Goal: Use online tool/utility: Utilize a website feature to perform a specific function

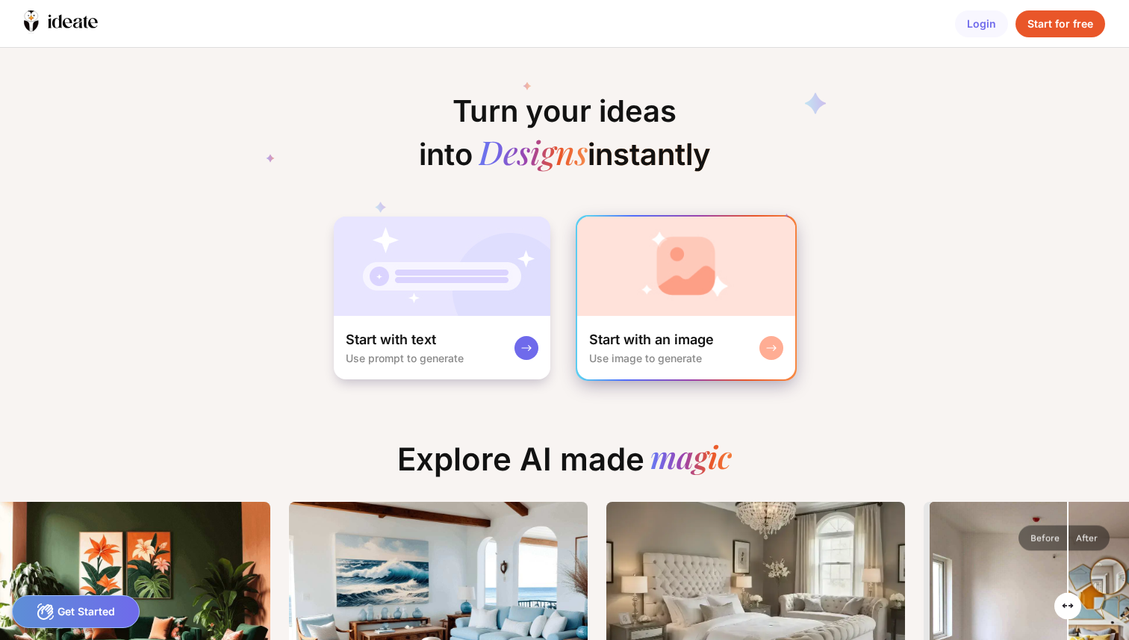
click at [615, 305] on img at bounding box center [686, 266] width 218 height 99
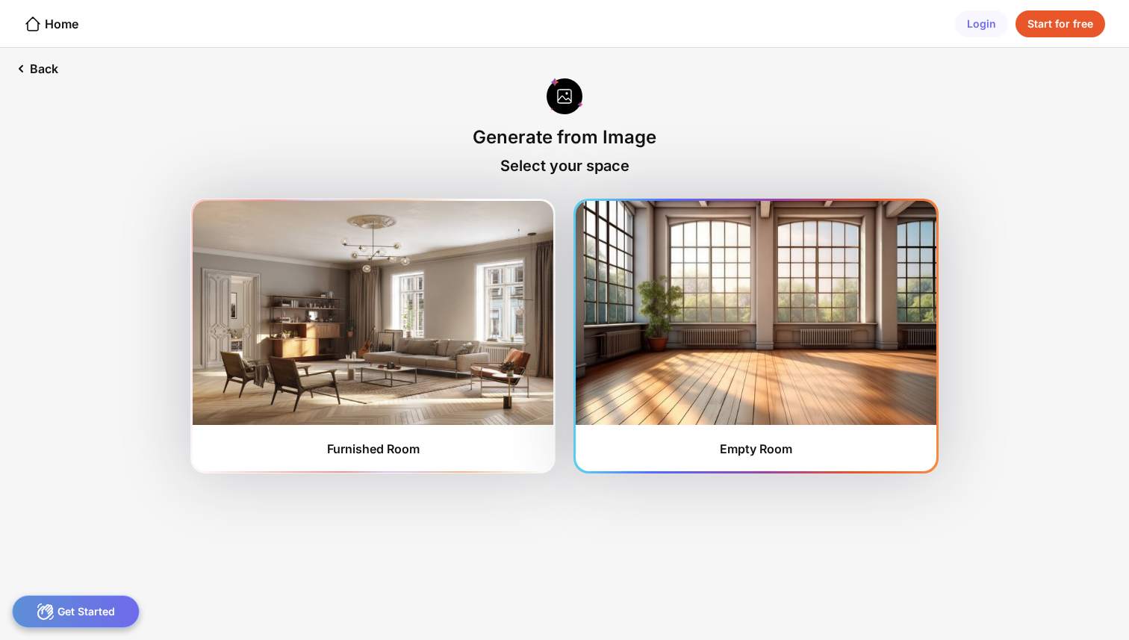
click at [639, 329] on img at bounding box center [756, 313] width 361 height 224
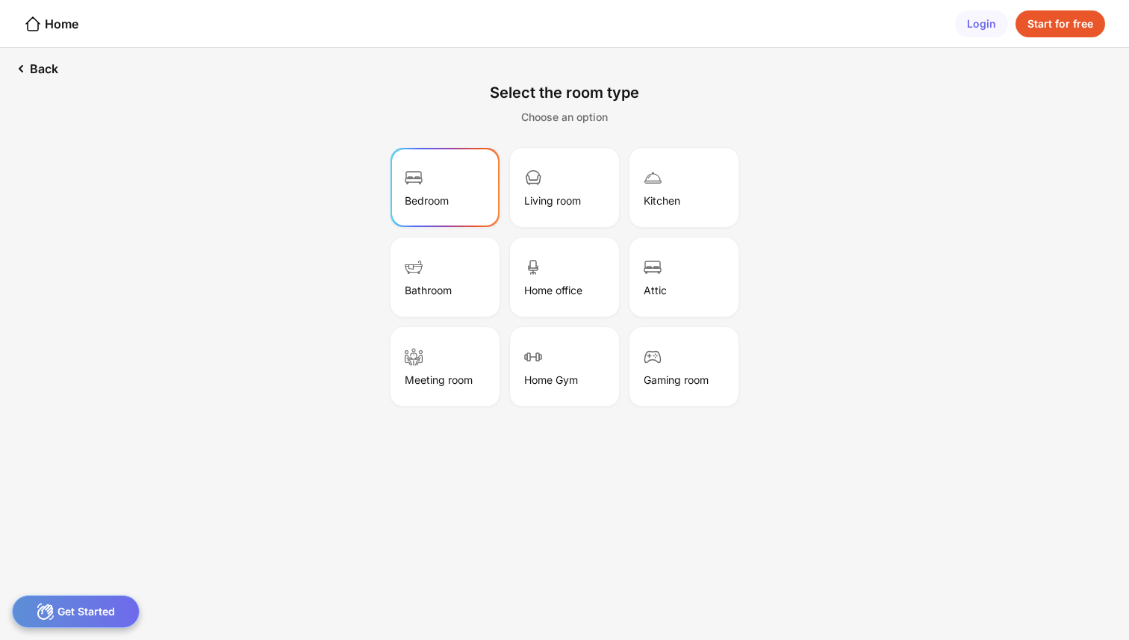
click at [462, 208] on div "Bedroom" at bounding box center [445, 187] width 105 height 75
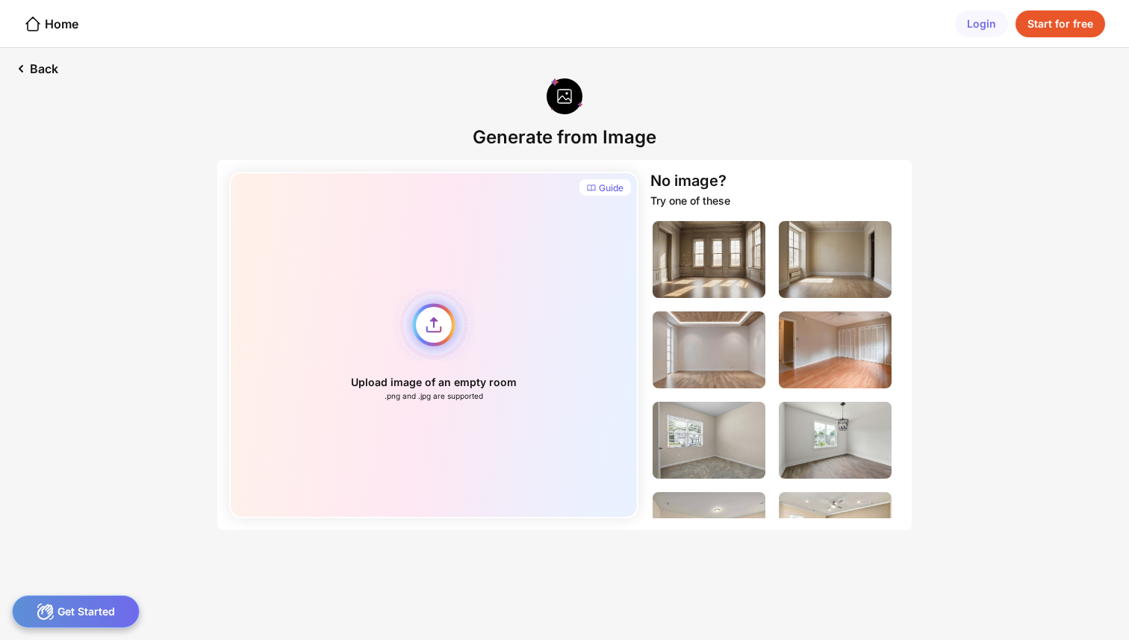
click at [431, 327] on div "Upload image of an empty room .png and .jpg are supported" at bounding box center [433, 345] width 409 height 347
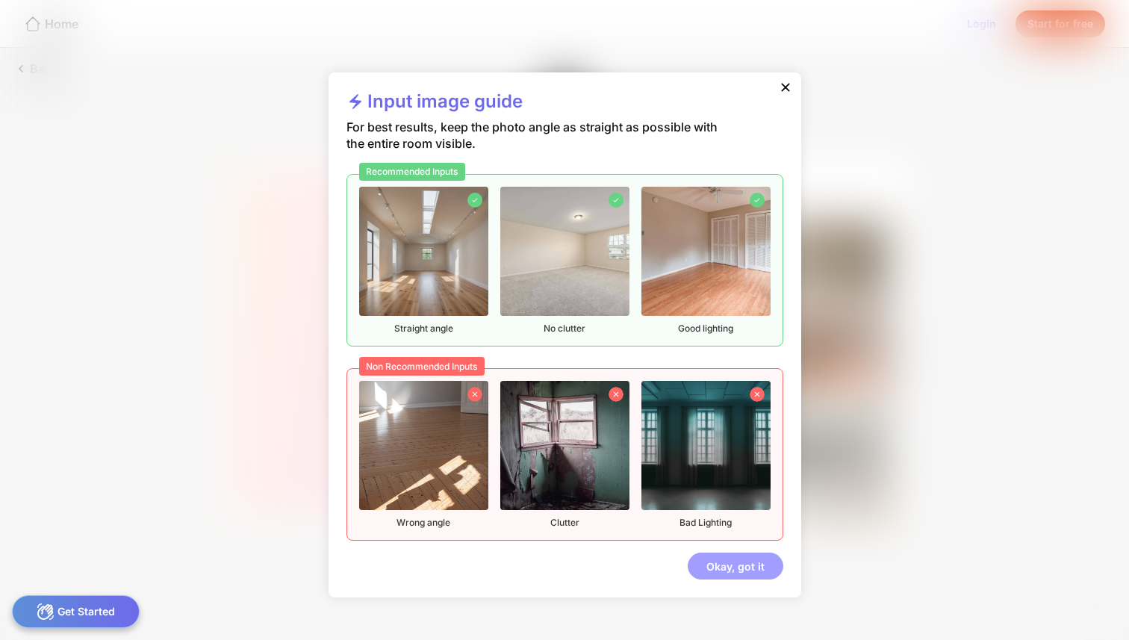
click at [719, 568] on div "Okay, got it" at bounding box center [736, 566] width 96 height 27
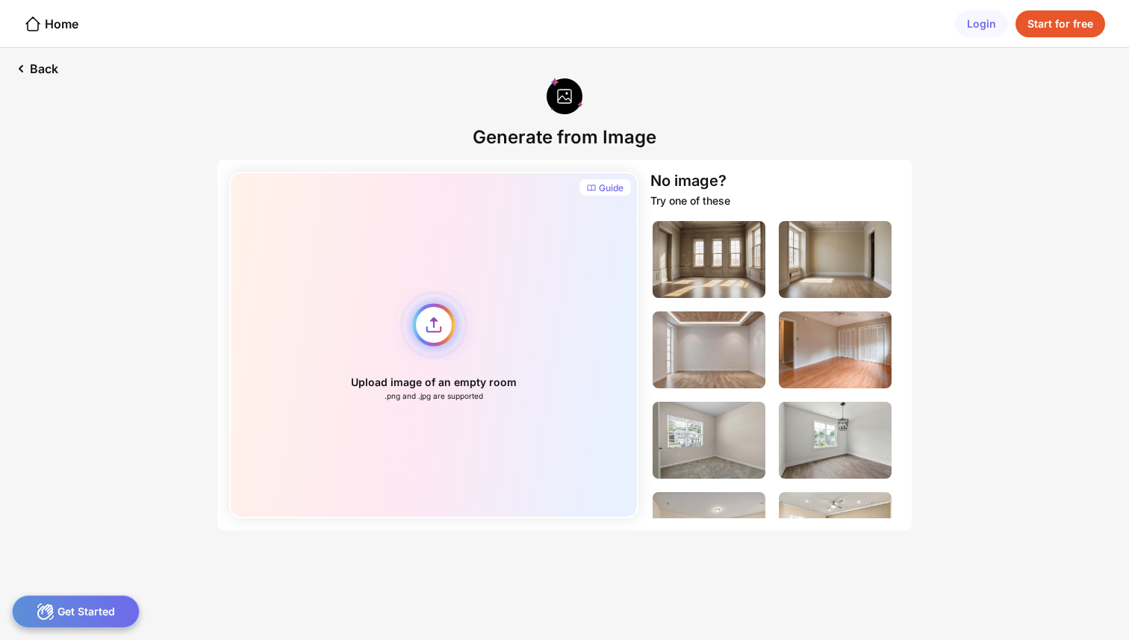
click at [425, 341] on div "Upload image of an empty room .png and .jpg are supported" at bounding box center [433, 345] width 409 height 347
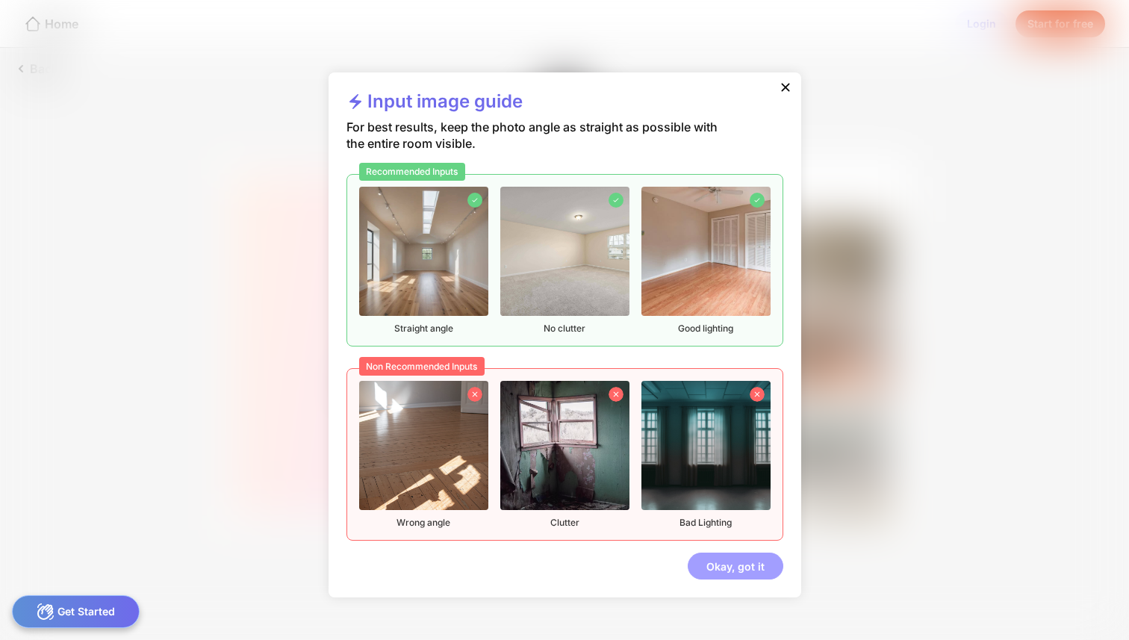
click at [737, 560] on div "Okay, got it" at bounding box center [736, 566] width 96 height 27
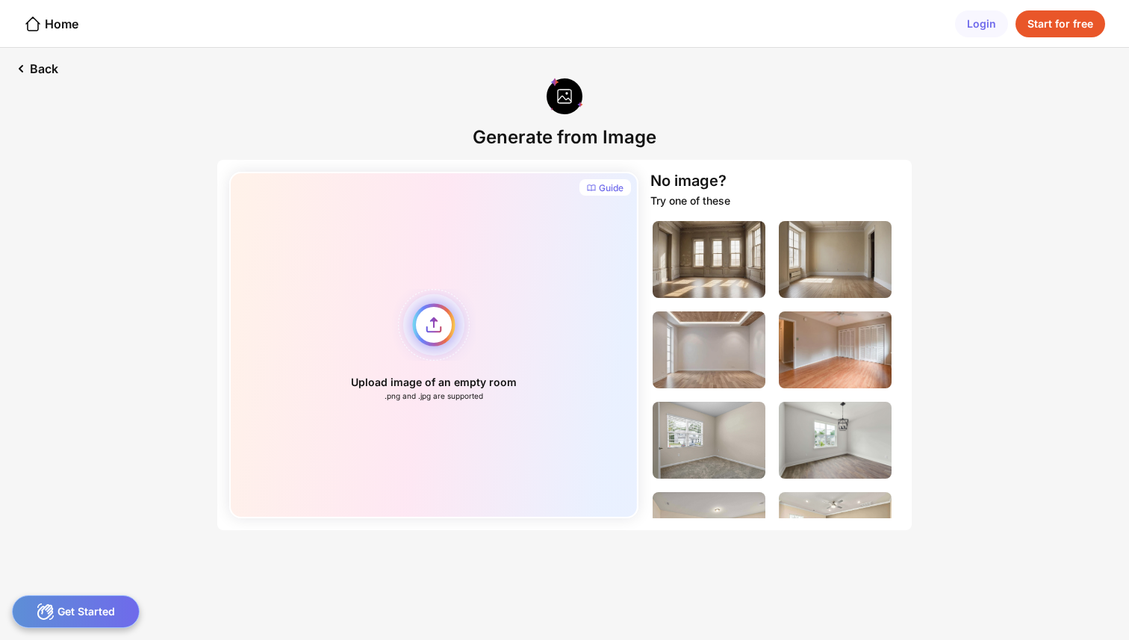
click at [439, 332] on div "Upload image of an empty room .png and .jpg are supported" at bounding box center [433, 345] width 409 height 347
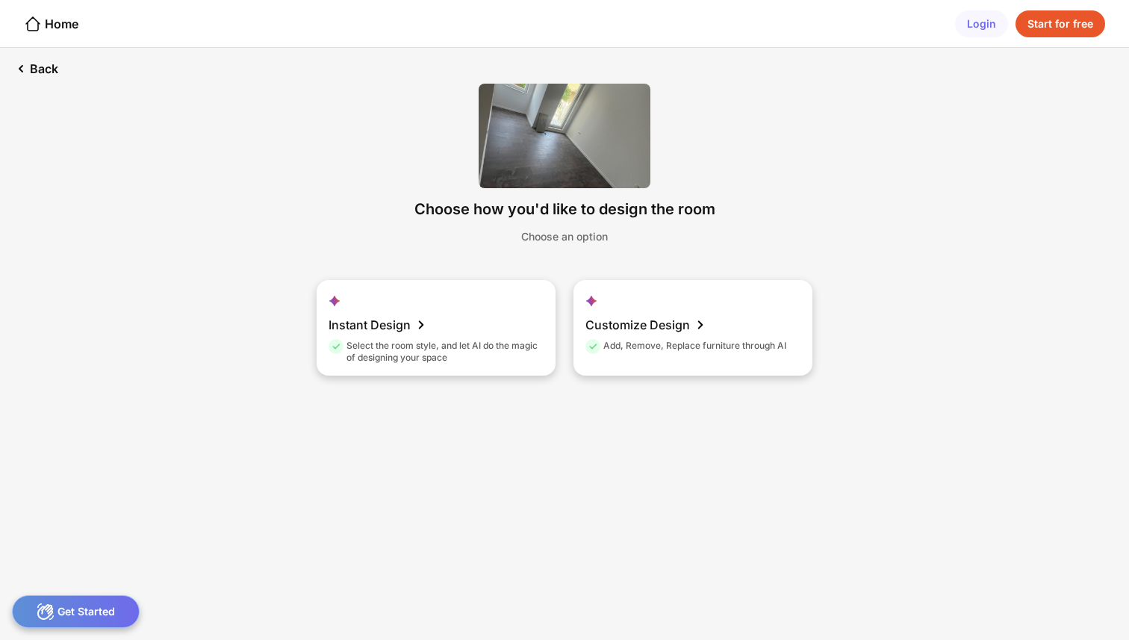
click at [565, 233] on div "Choose an option" at bounding box center [564, 236] width 87 height 13
click at [531, 240] on div "Choose an option" at bounding box center [564, 236] width 87 height 13
click at [483, 332] on div "Instant Design Select the room style, and let AI do the magic of designing your…" at bounding box center [436, 328] width 239 height 96
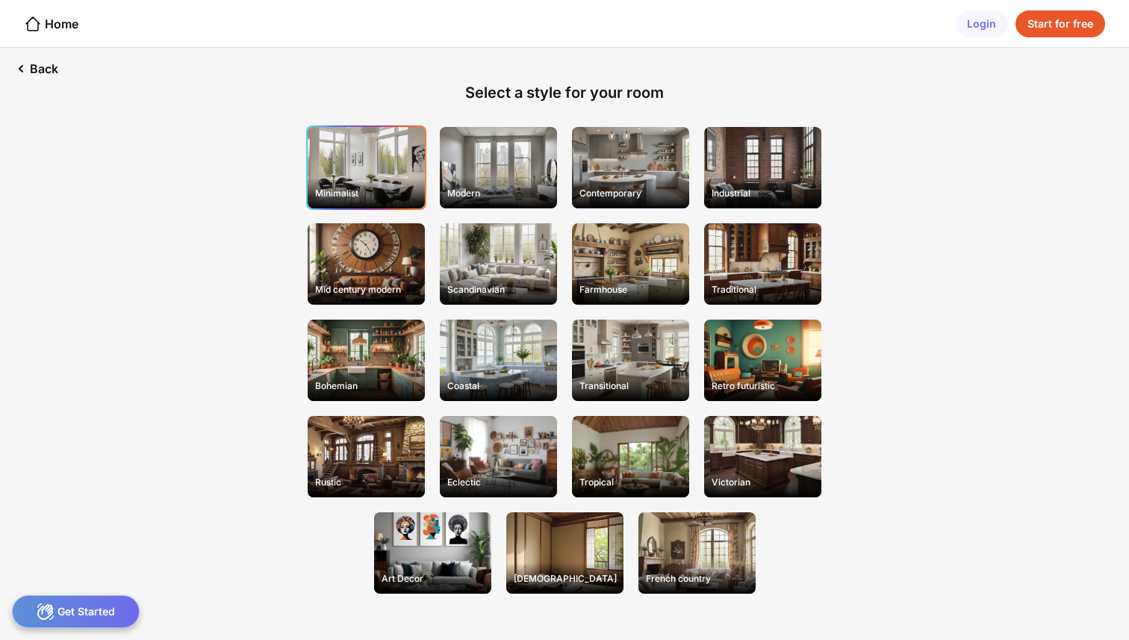
click at [381, 155] on div "Minimalist" at bounding box center [366, 167] width 117 height 81
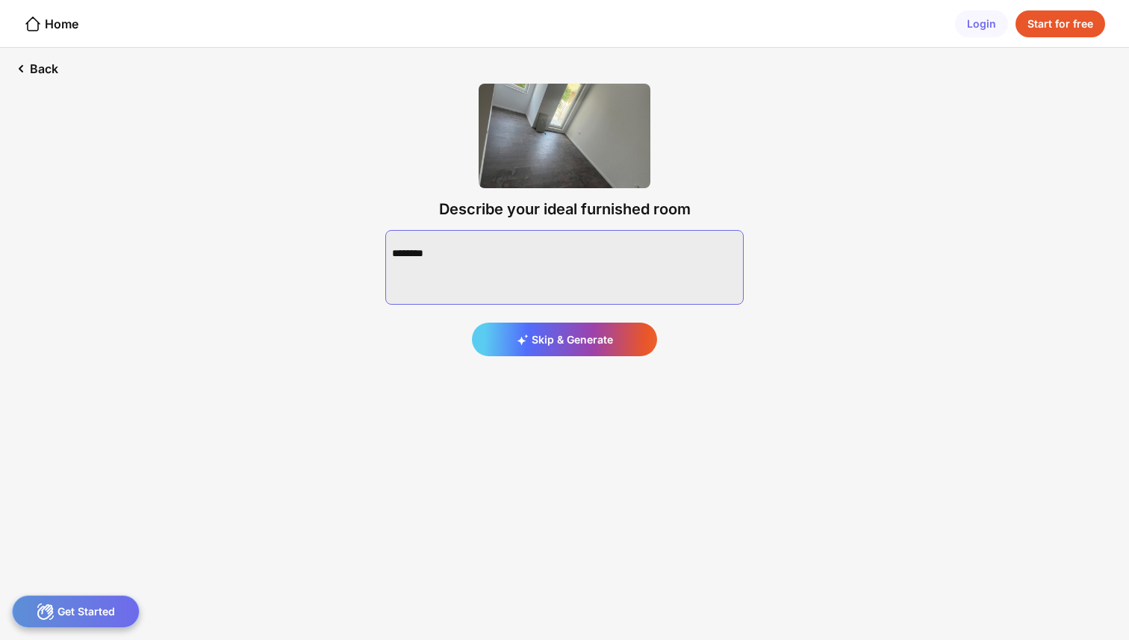
click at [555, 241] on textarea at bounding box center [564, 267] width 359 height 75
type textarea "**********"
click at [557, 332] on div "Generate" at bounding box center [564, 340] width 185 height 34
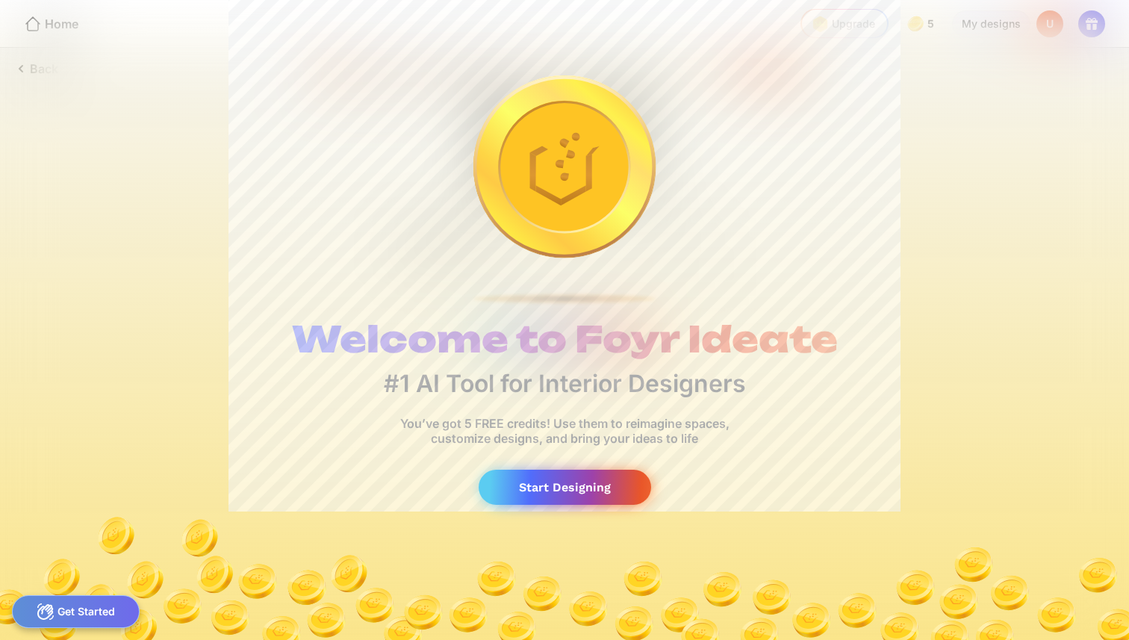
click at [514, 483] on div "Start Designing" at bounding box center [565, 487] width 173 height 35
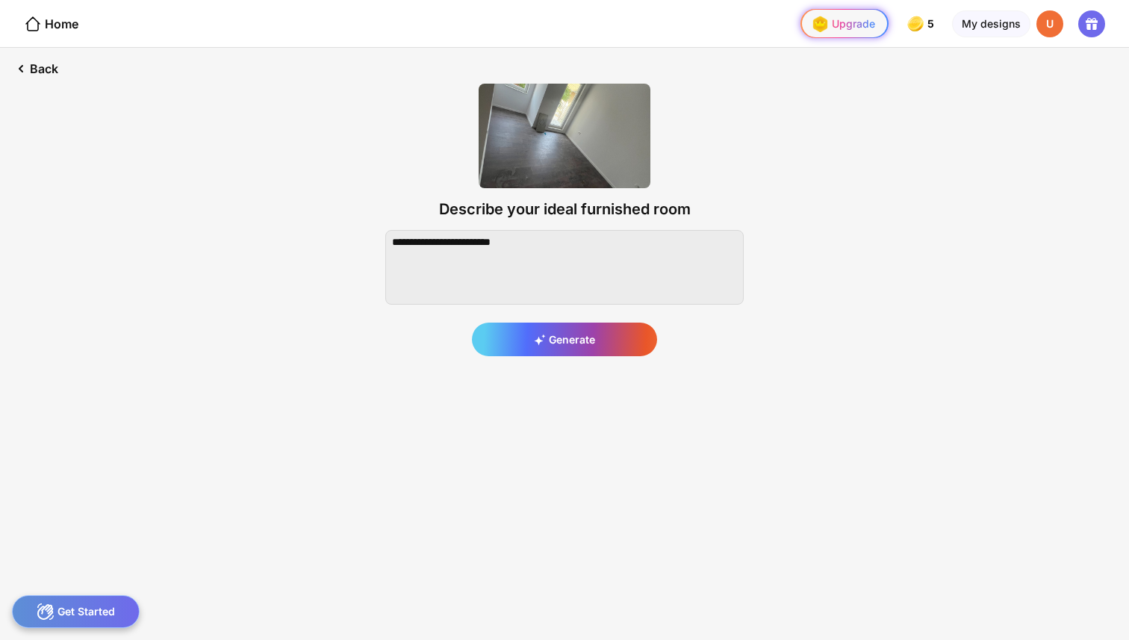
click at [852, 31] on div "Upgrade" at bounding box center [841, 24] width 67 height 24
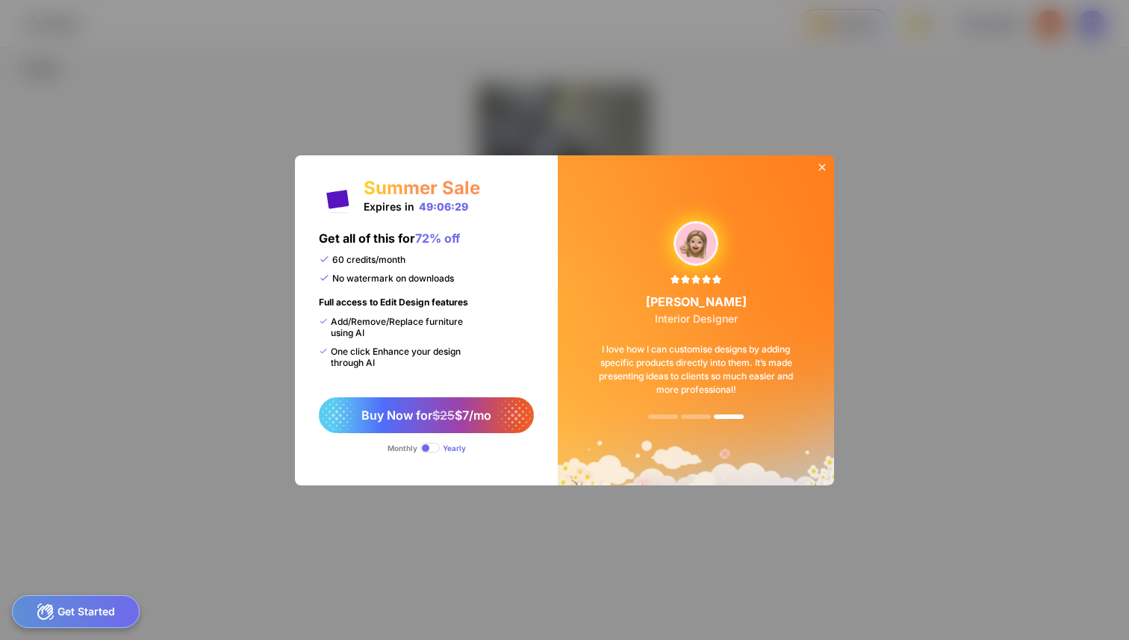
click at [820, 173] on icon at bounding box center [822, 167] width 12 height 12
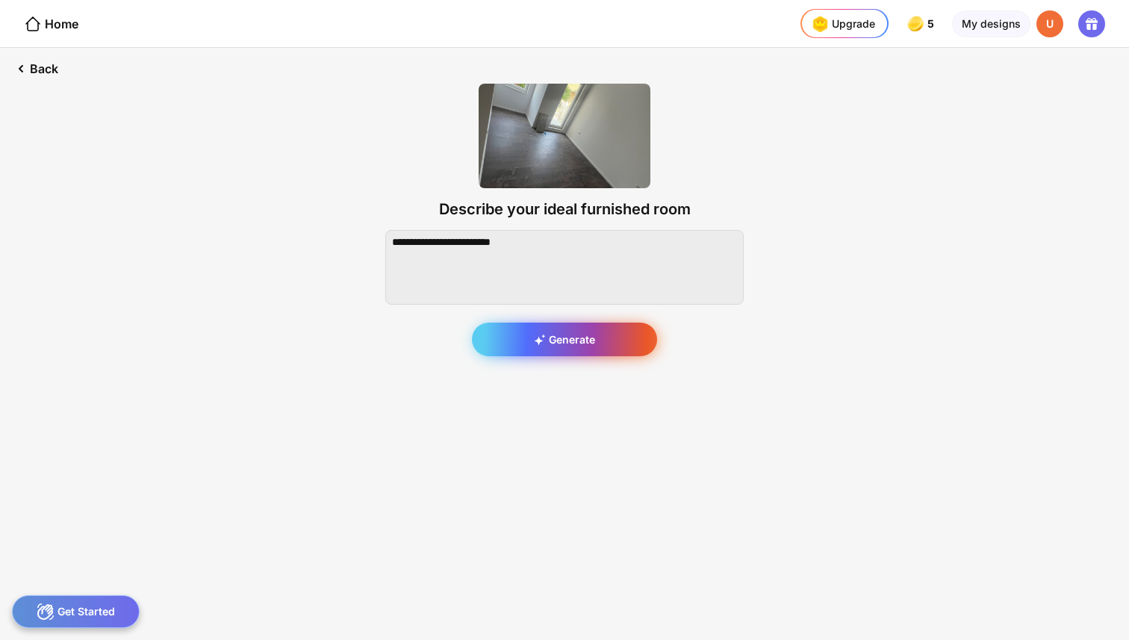
click at [575, 344] on div "Generate" at bounding box center [564, 340] width 185 height 34
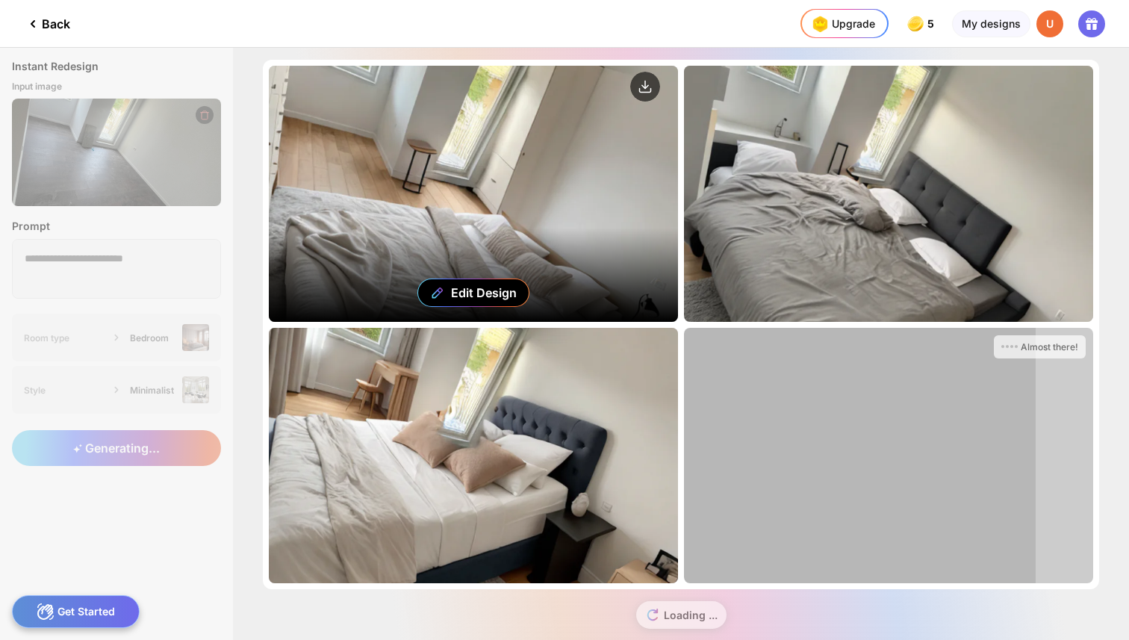
click at [582, 243] on div "Edit Design" at bounding box center [473, 194] width 409 height 256
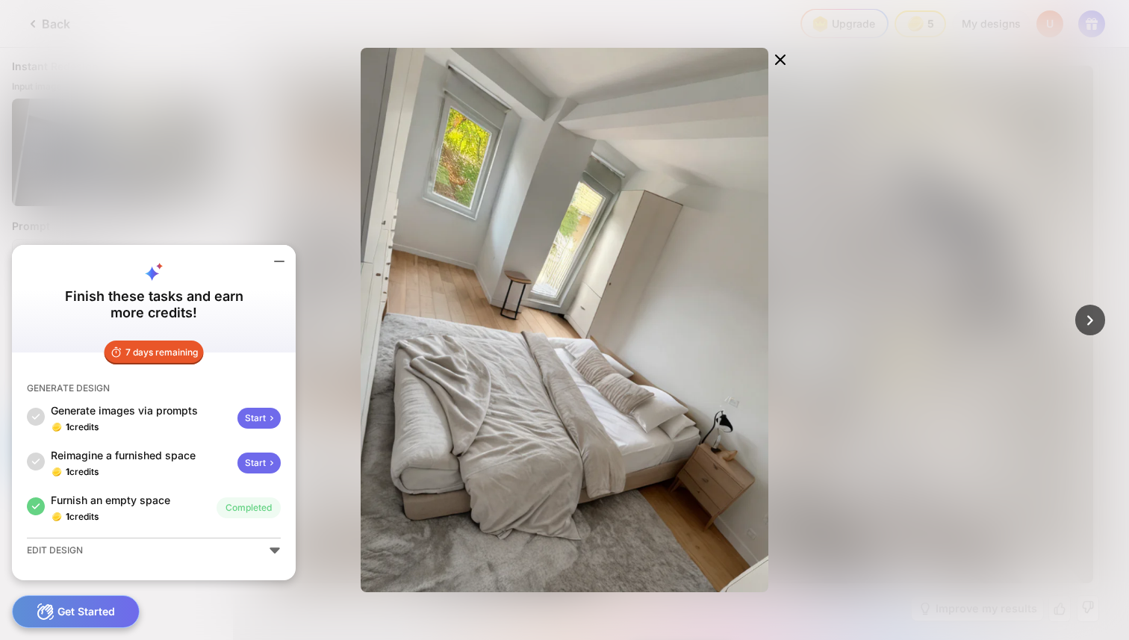
click at [273, 260] on icon at bounding box center [279, 261] width 18 height 18
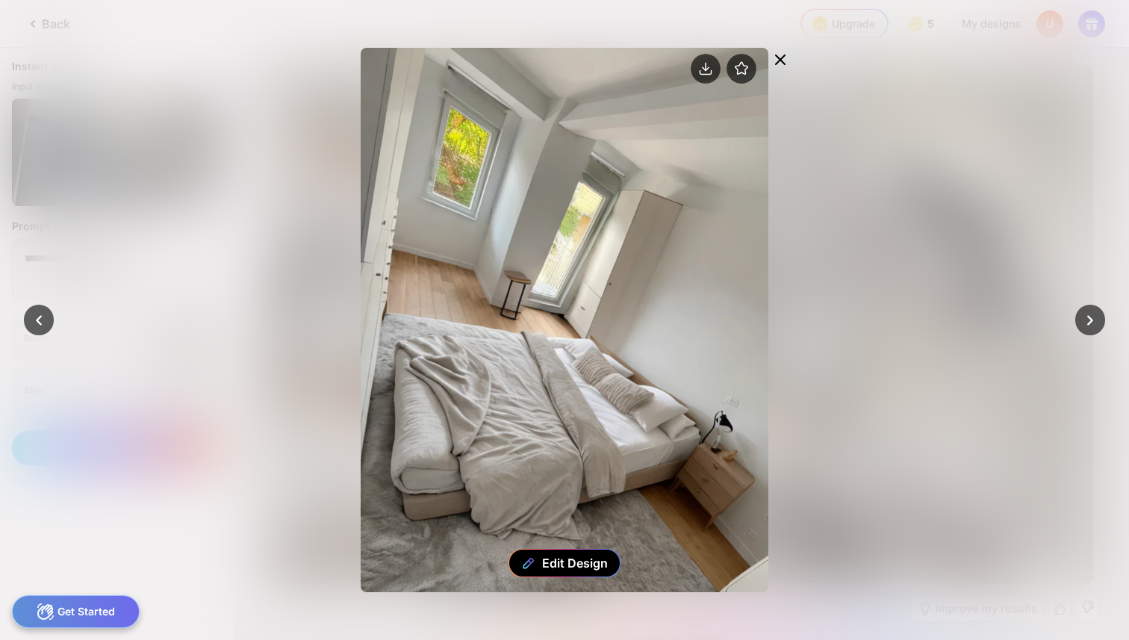
click at [770, 55] on div at bounding box center [781, 61] width 24 height 27
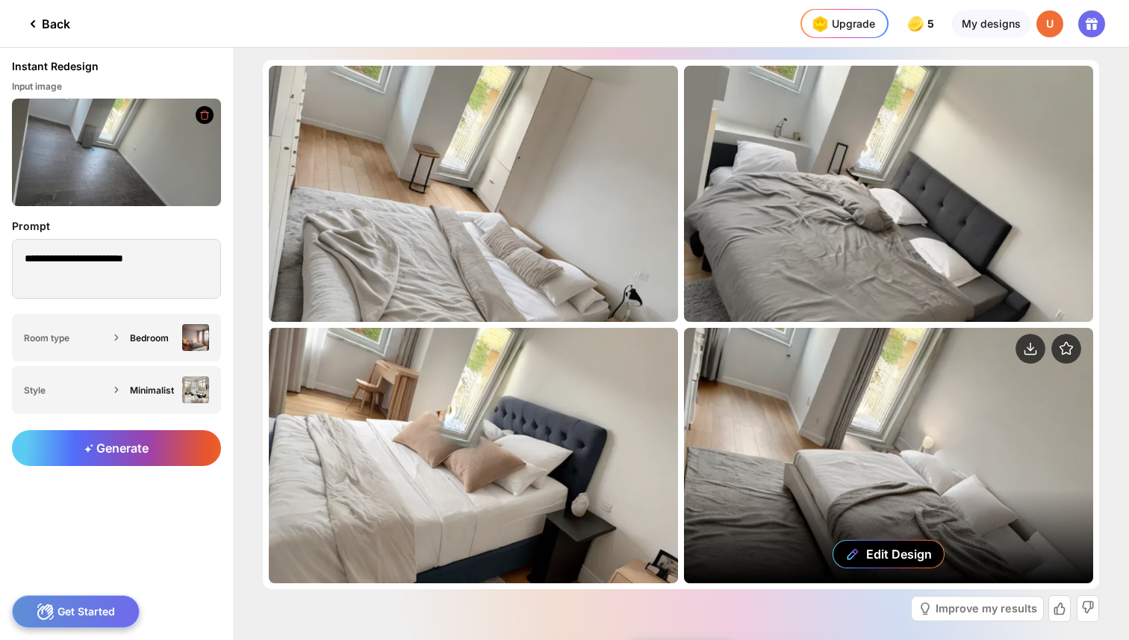
click at [749, 451] on div "Edit Design" at bounding box center [888, 456] width 409 height 256
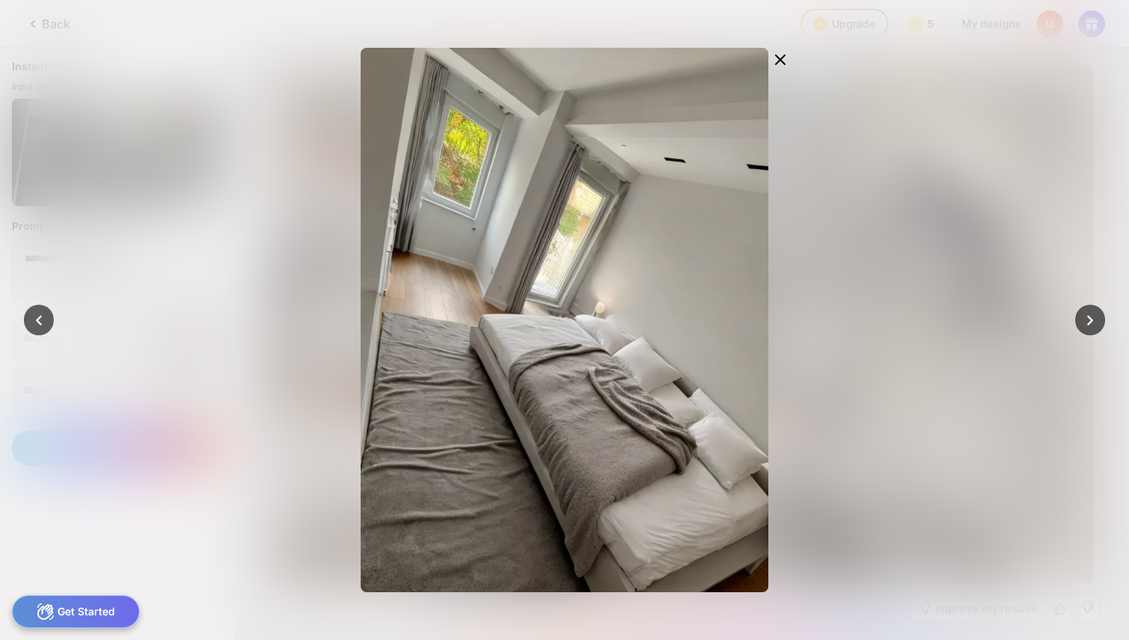
click at [961, 290] on div at bounding box center [564, 320] width 1129 height 640
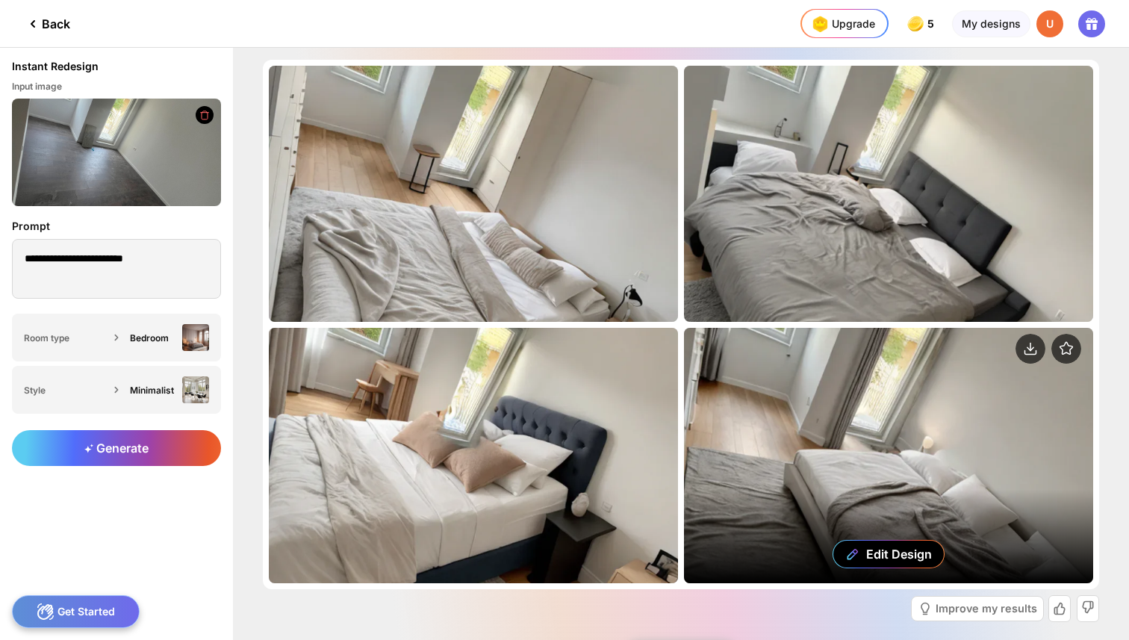
scroll to position [61, 0]
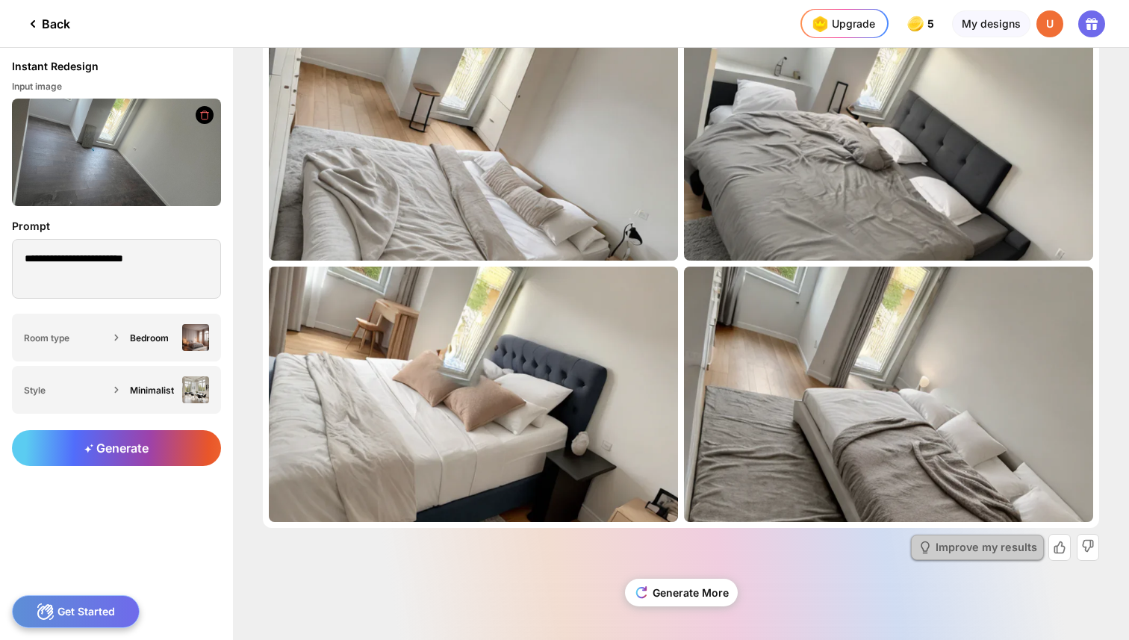
click at [952, 546] on div "Improve my results" at bounding box center [987, 547] width 102 height 10
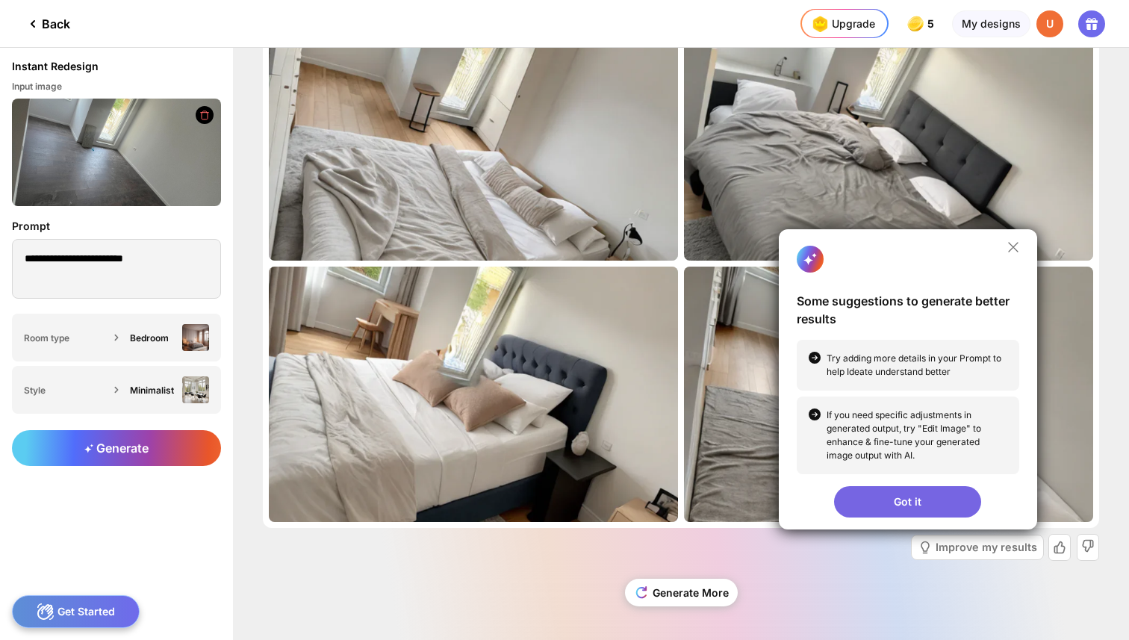
click at [1009, 246] on icon at bounding box center [1013, 247] width 9 height 9
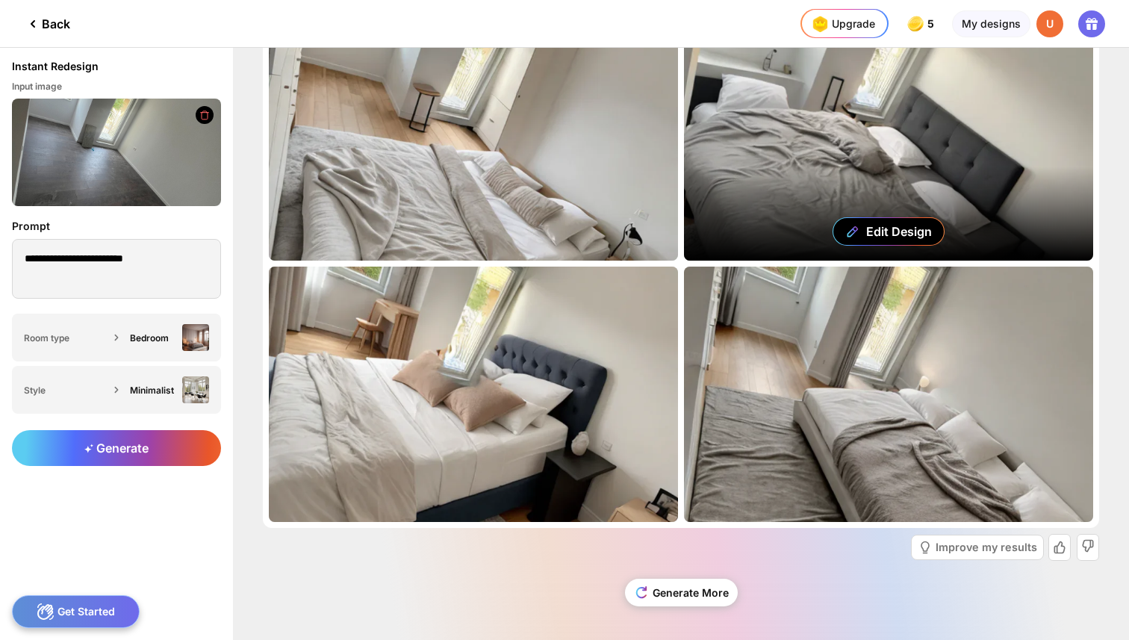
scroll to position [0, 0]
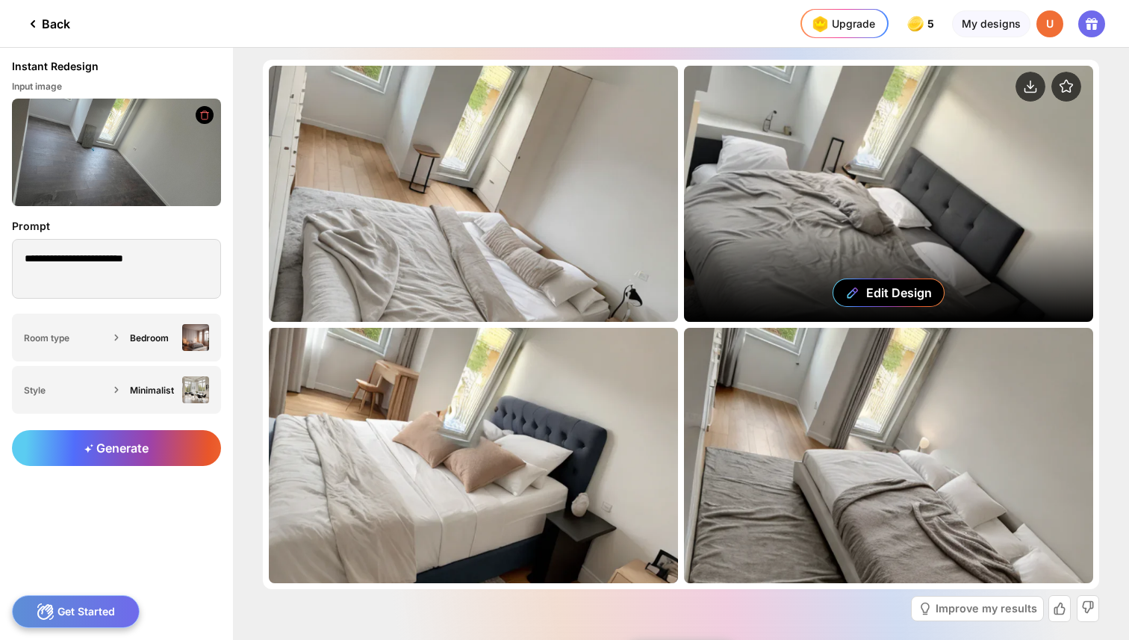
click at [925, 220] on div "Edit Design" at bounding box center [888, 194] width 409 height 256
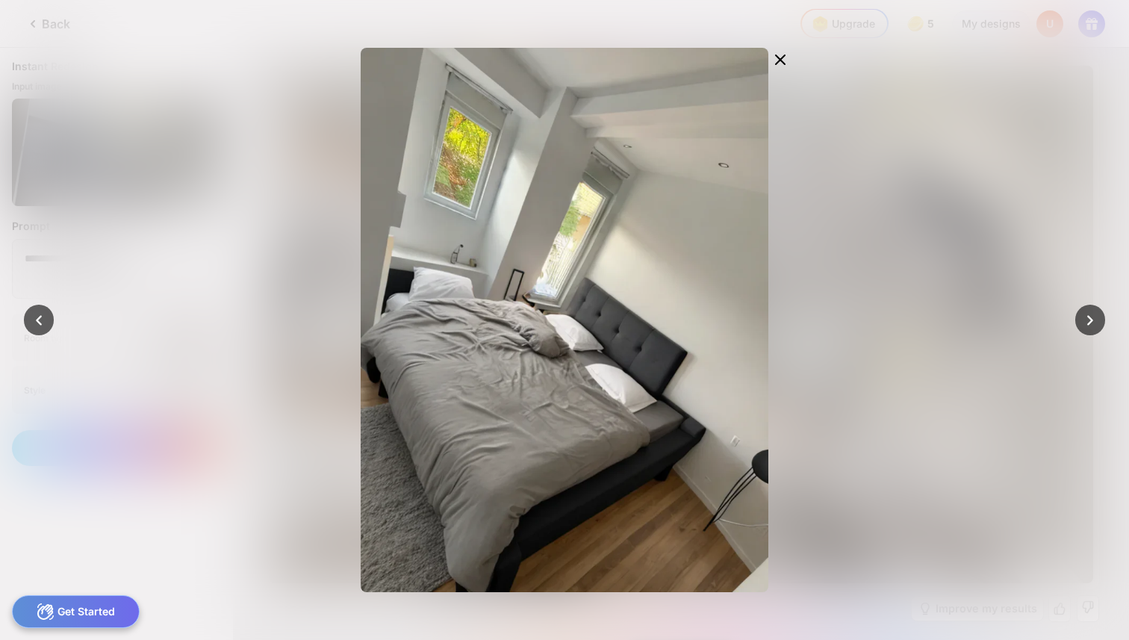
click at [273, 164] on div "Edit Design" at bounding box center [564, 320] width 651 height 545
click at [787, 55] on icon at bounding box center [781, 60] width 18 height 18
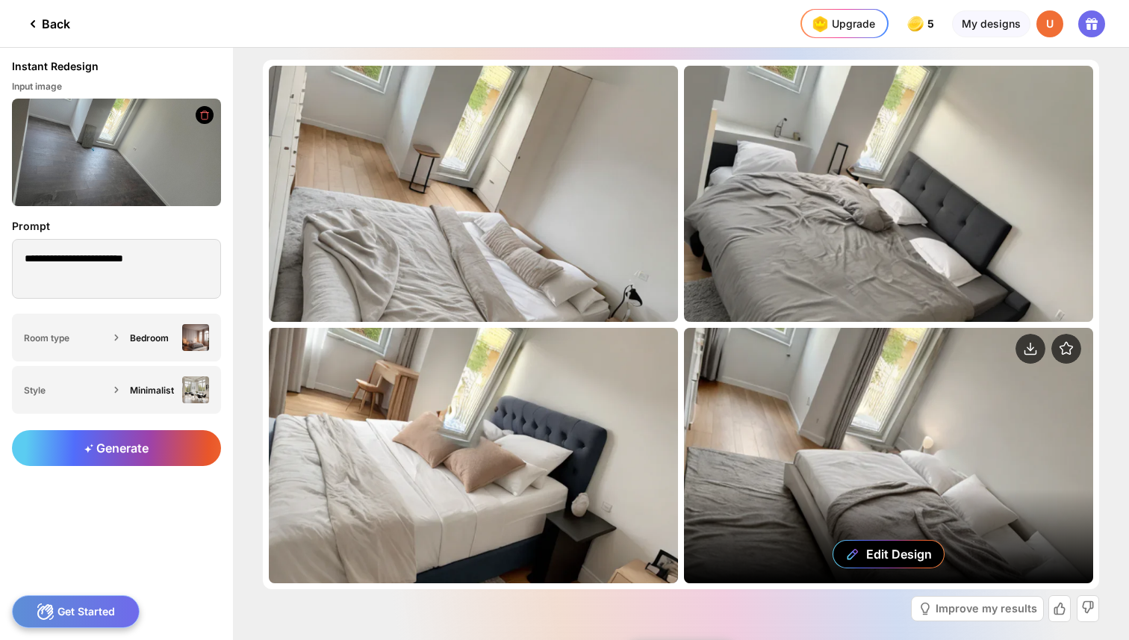
scroll to position [61, 0]
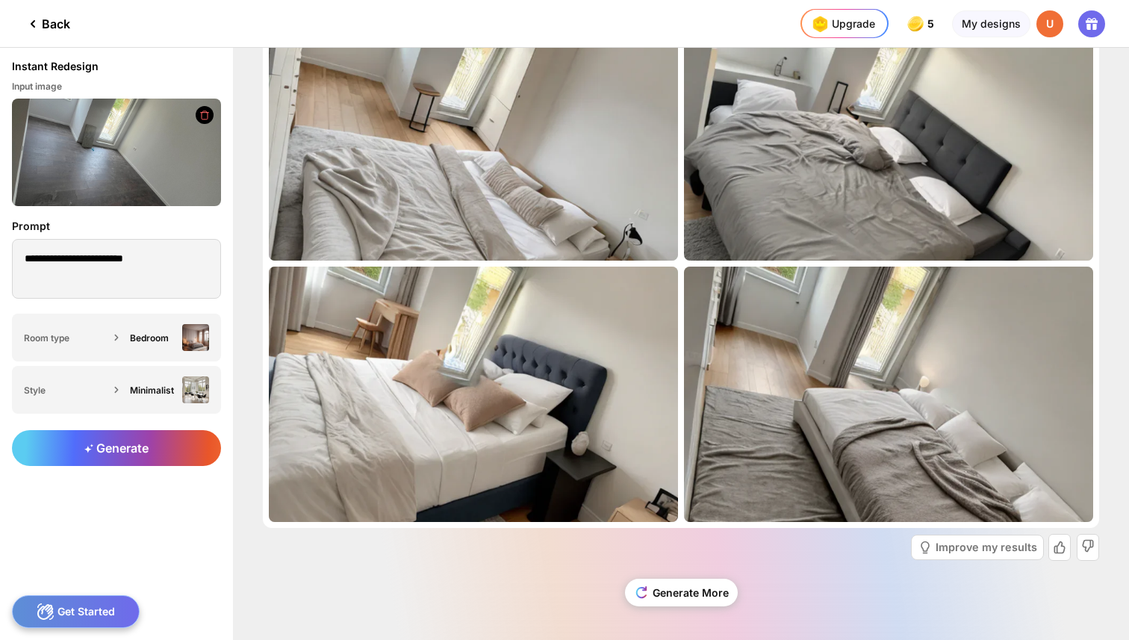
click at [30, 25] on icon at bounding box center [33, 24] width 18 height 18
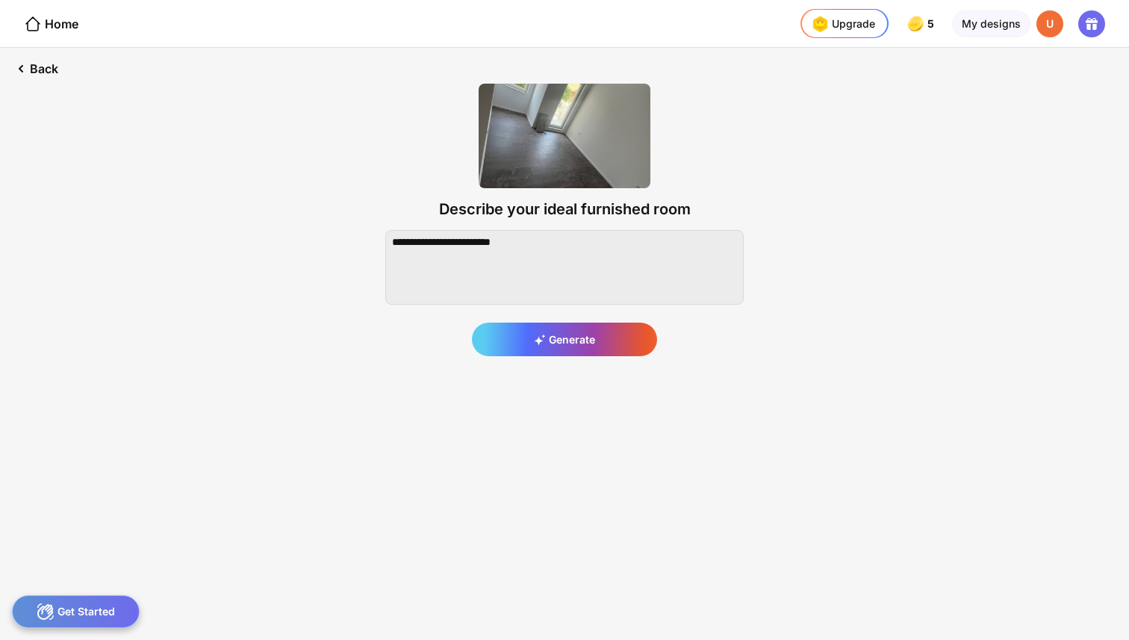
click at [30, 25] on icon at bounding box center [33, 24] width 18 height 18
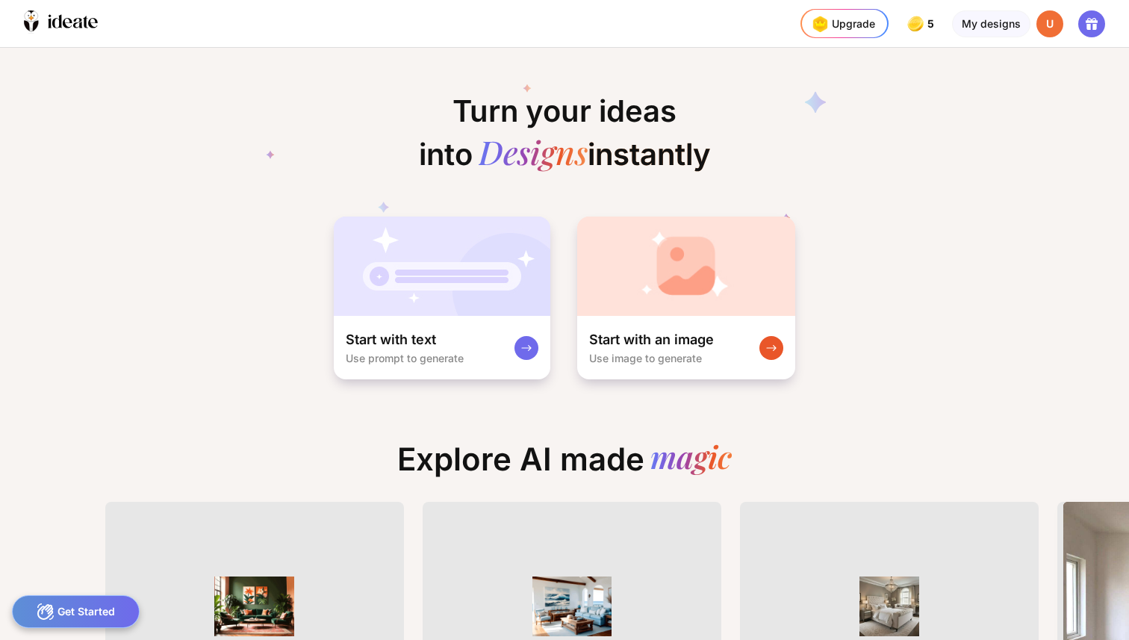
click at [30, 25] on icon at bounding box center [31, 26] width 14 height 11
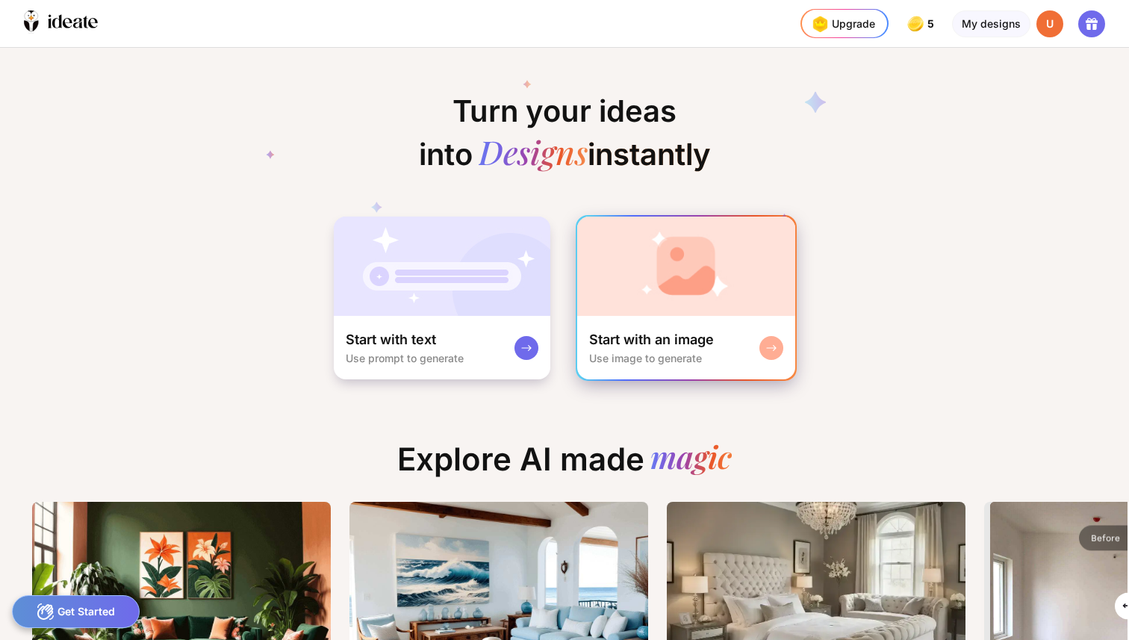
click at [610, 329] on div "Start with an image Use image to generate" at bounding box center [686, 347] width 218 height 63
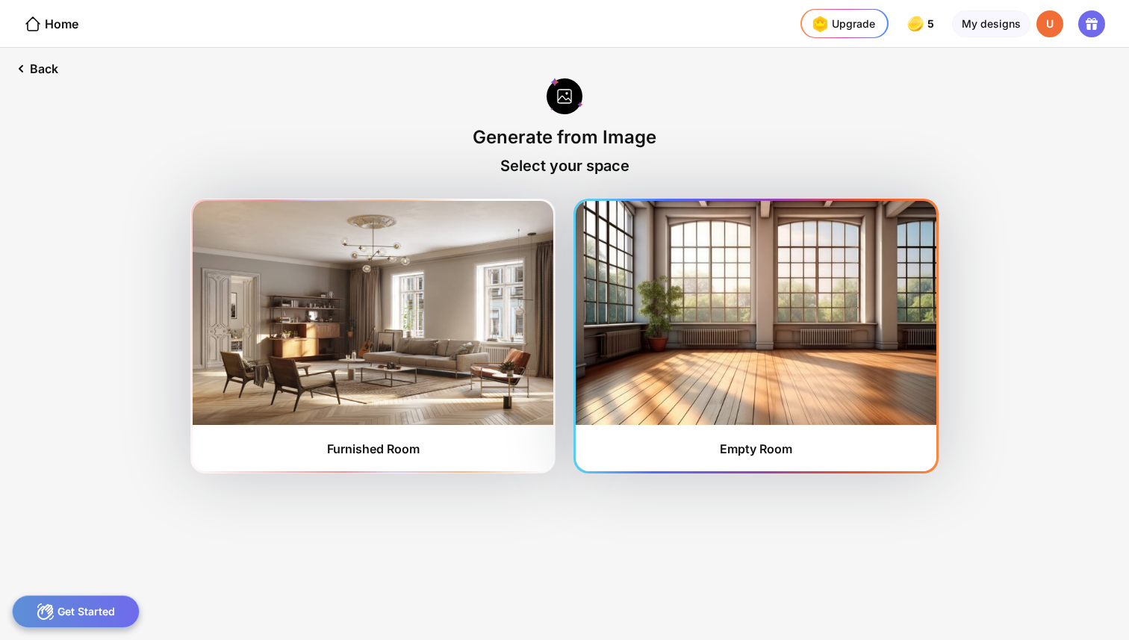
click at [701, 377] on img at bounding box center [756, 313] width 361 height 224
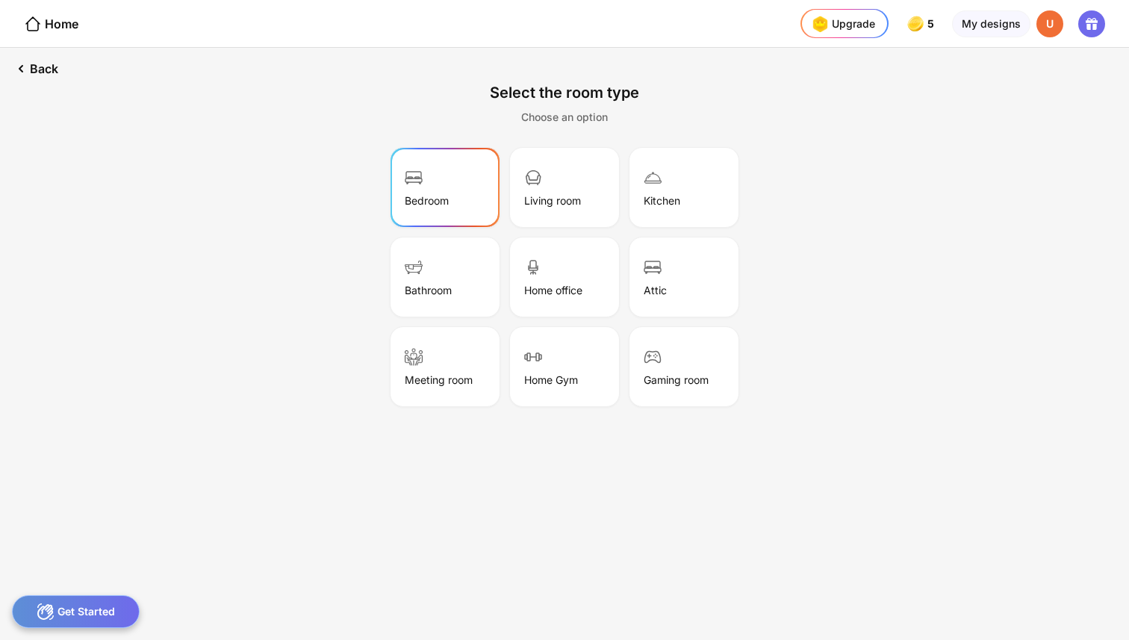
click at [478, 193] on div "Bedroom" at bounding box center [445, 187] width 105 height 75
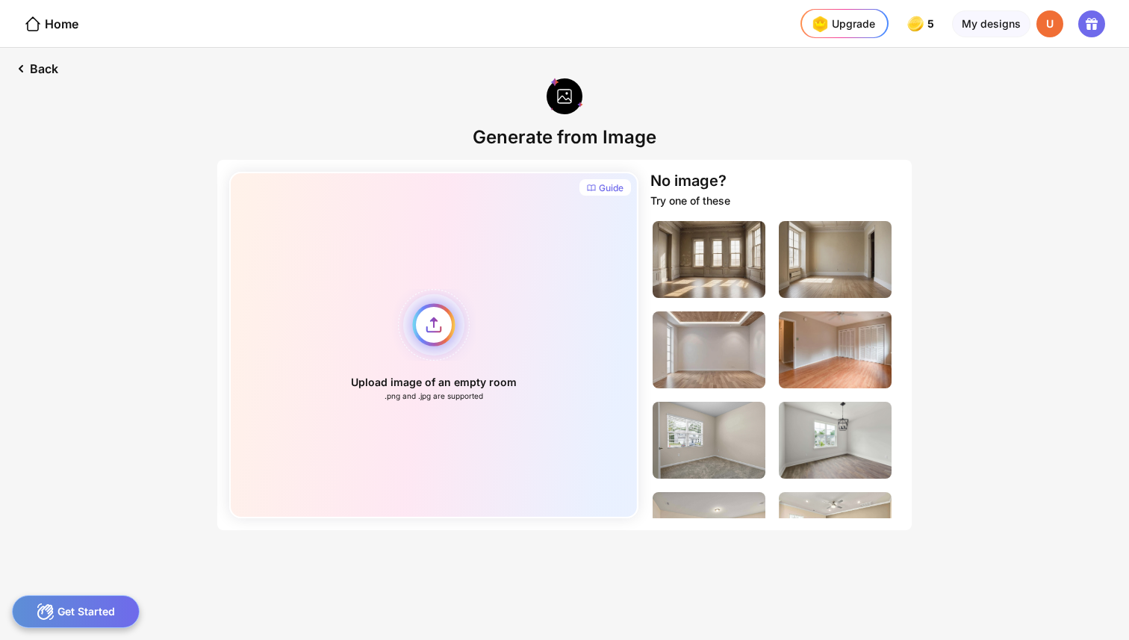
click at [449, 368] on div "Upload image of an empty room .png and .jpg are supported" at bounding box center [433, 345] width 409 height 347
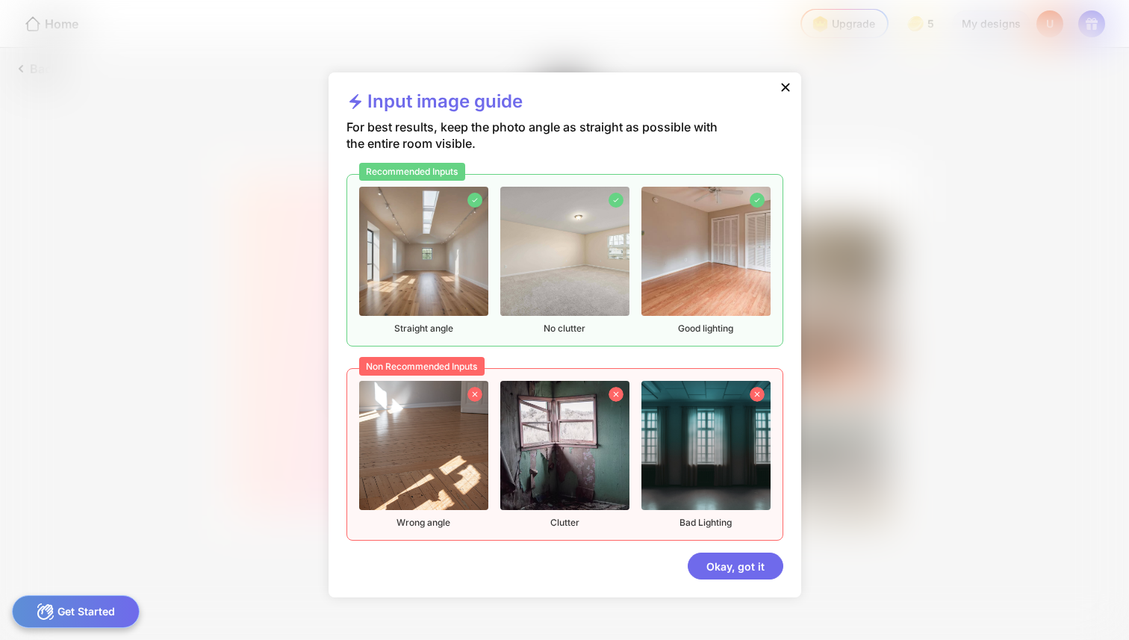
click at [440, 345] on div "Recommended Inputs Straight angle No clutter Good lighting Non Recommended Inpu…" at bounding box center [565, 357] width 437 height 367
click at [713, 562] on div "Okay, got it" at bounding box center [736, 566] width 96 height 27
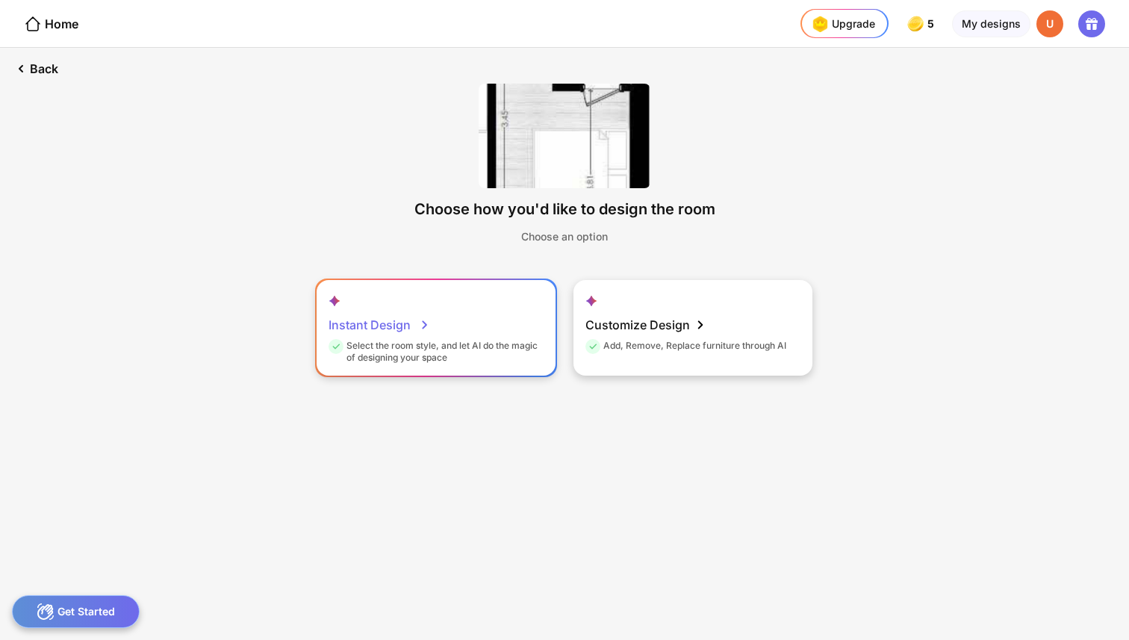
click at [488, 317] on div "Instant Design Select the room style, and let AI do the magic of designing your…" at bounding box center [436, 328] width 239 height 96
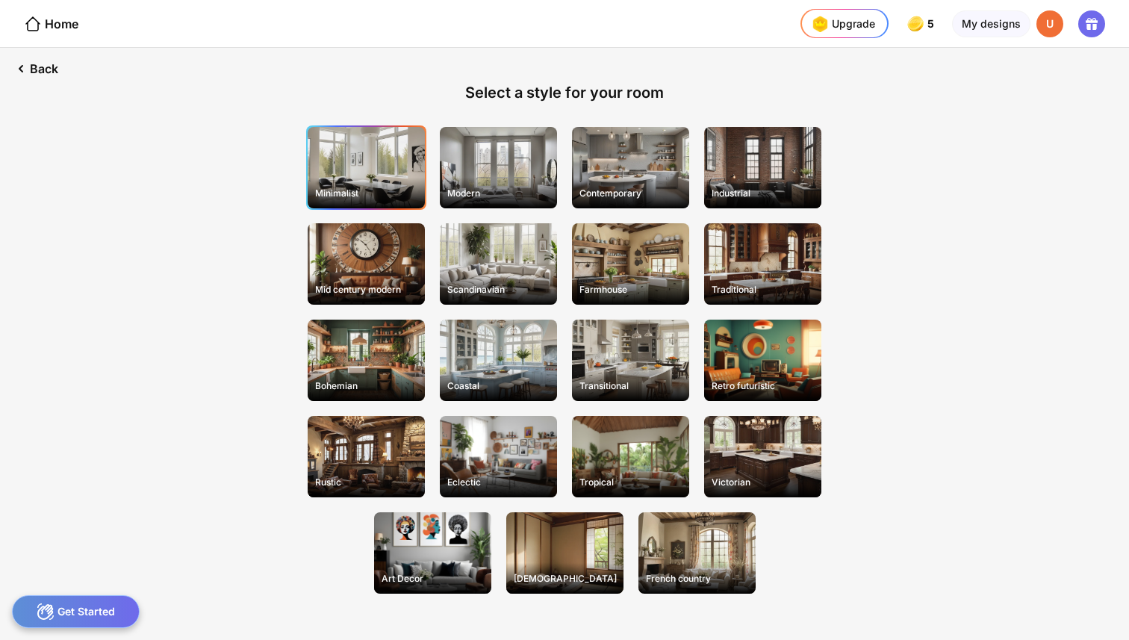
click at [372, 171] on div "Minimalist" at bounding box center [366, 167] width 117 height 81
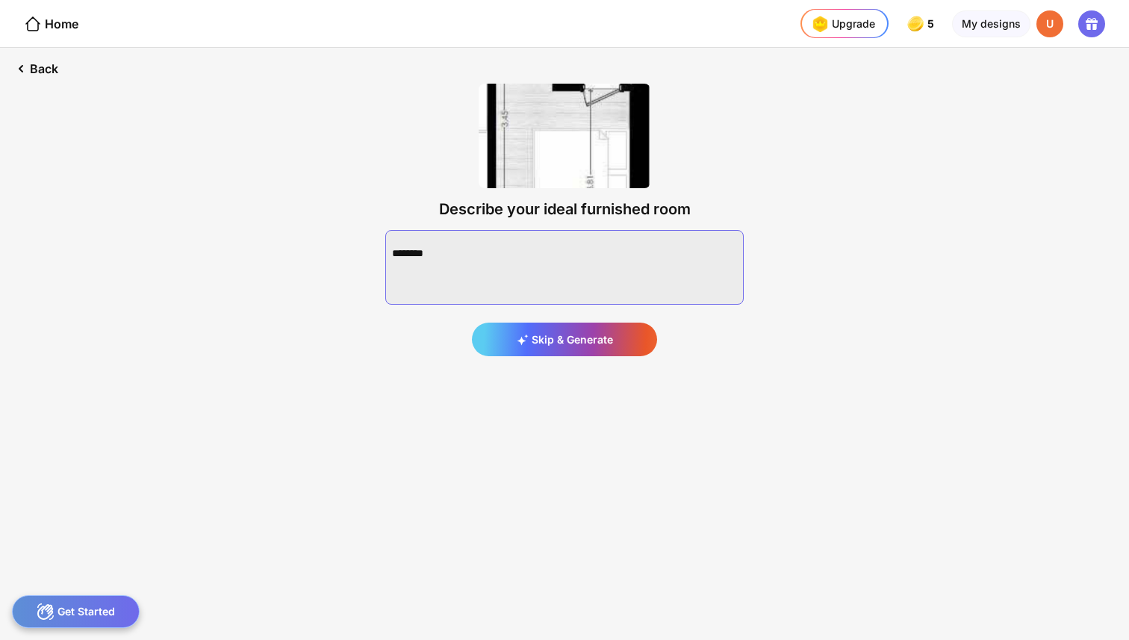
click at [514, 262] on textarea at bounding box center [564, 267] width 359 height 75
click at [535, 258] on textarea at bounding box center [564, 267] width 359 height 75
click at [586, 260] on textarea at bounding box center [564, 267] width 359 height 75
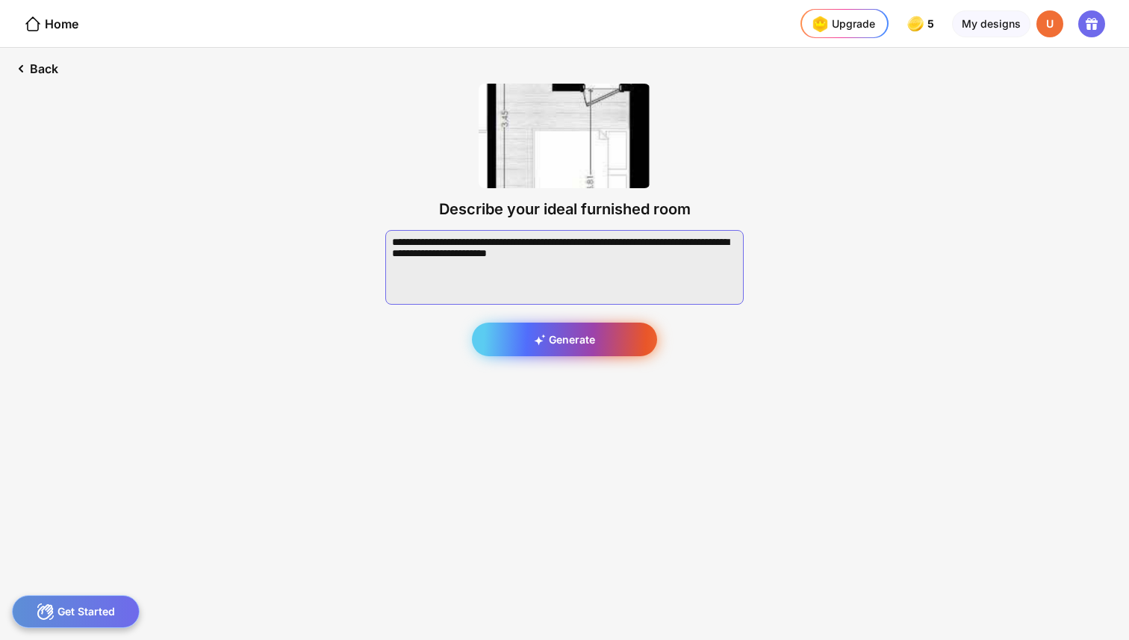
type textarea "**********"
click at [600, 332] on div "Generate" at bounding box center [564, 340] width 185 height 34
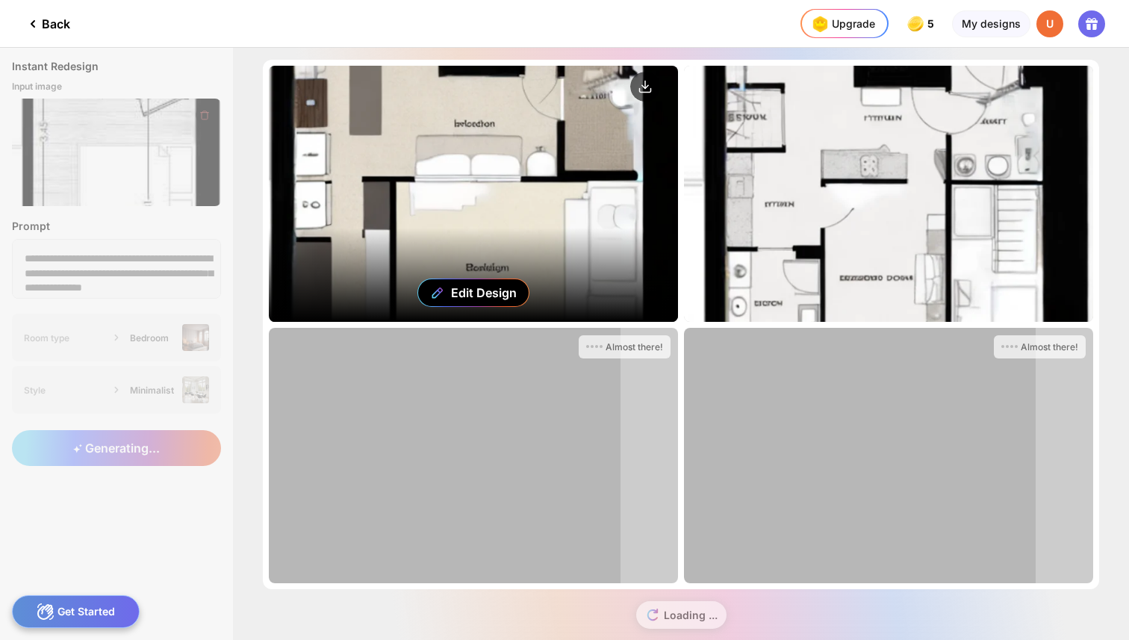
click at [578, 270] on div "Edit Design" at bounding box center [473, 194] width 409 height 256
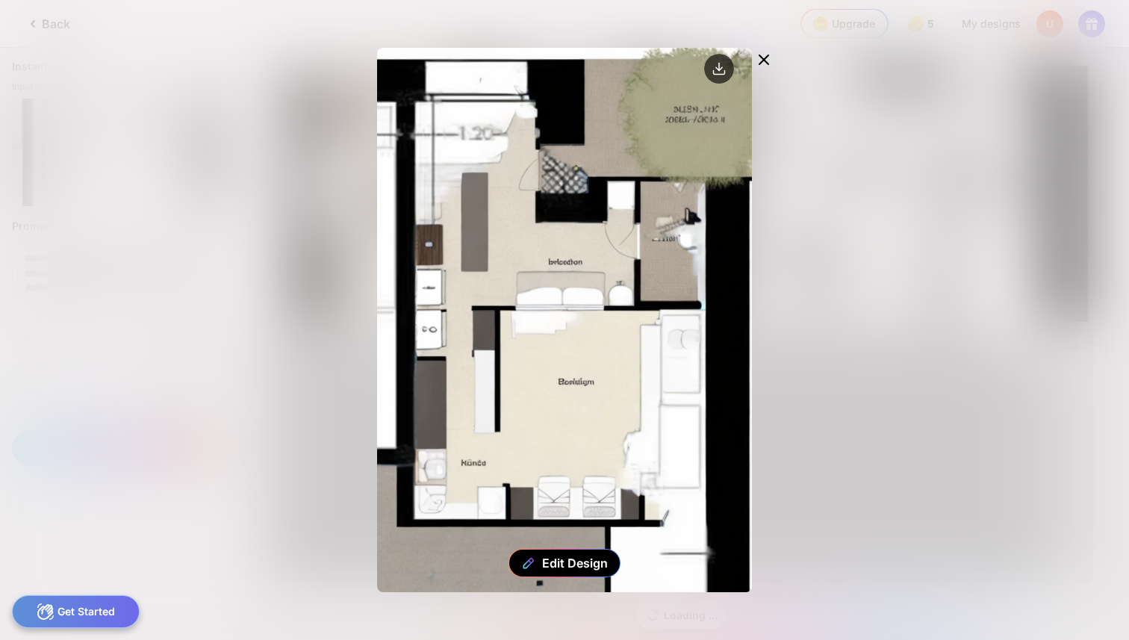
click at [766, 58] on icon at bounding box center [764, 59] width 9 height 9
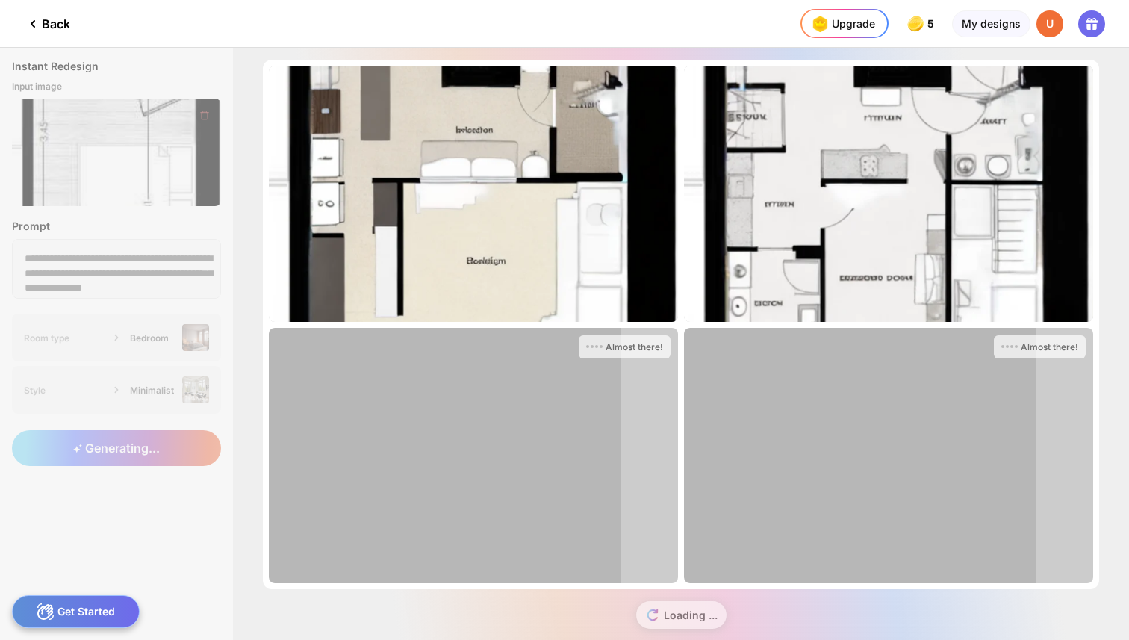
scroll to position [22, 0]
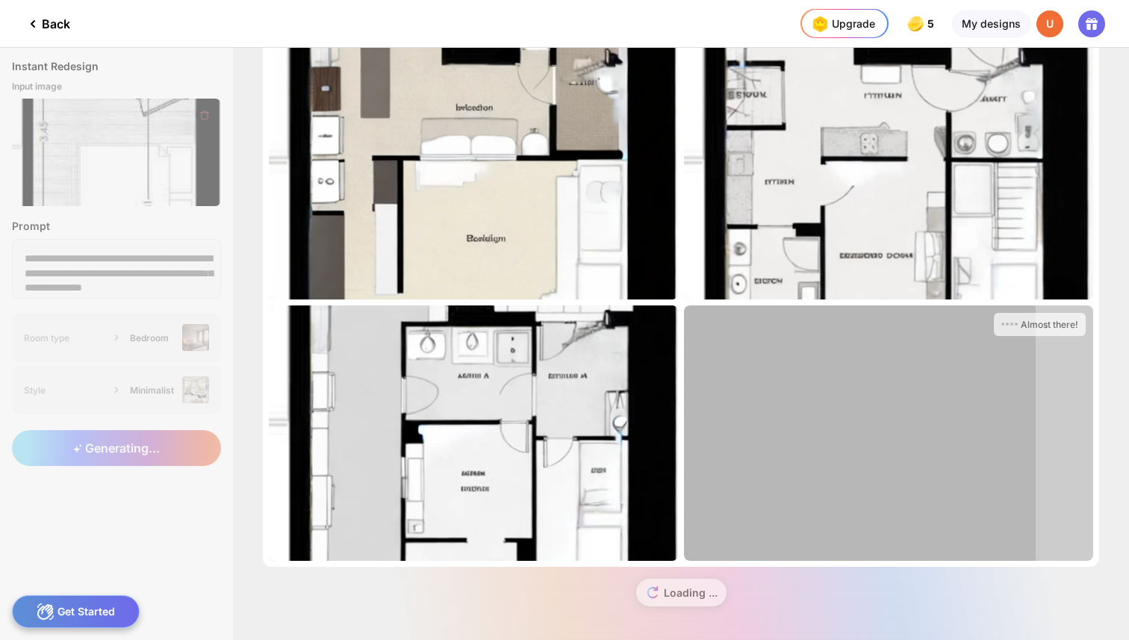
click at [45, 21] on div "Back" at bounding box center [47, 24] width 46 height 18
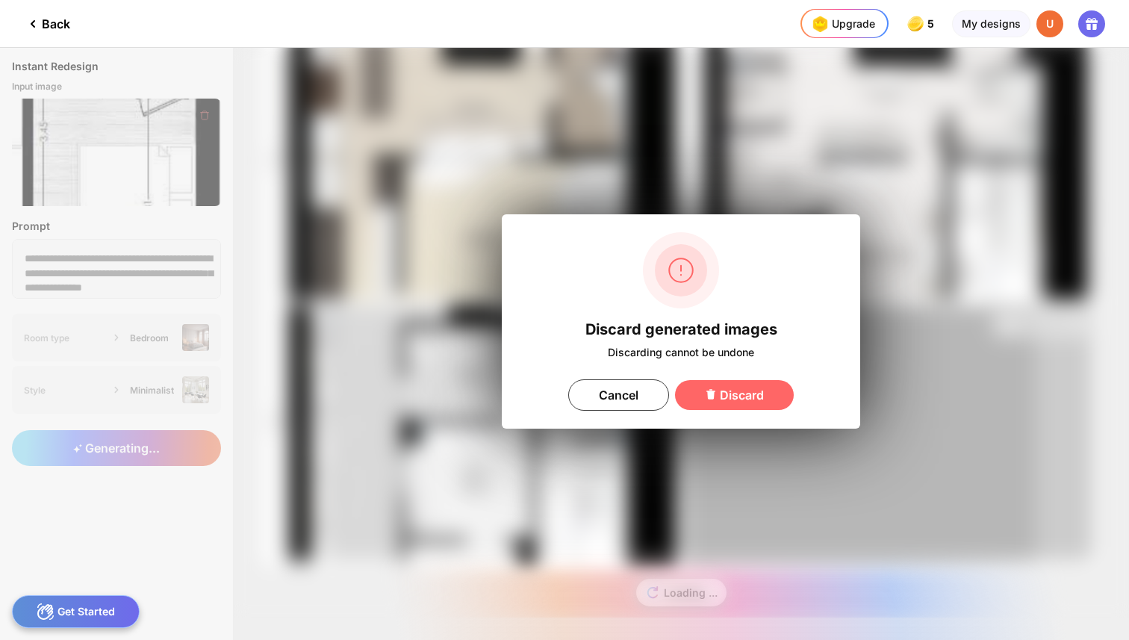
scroll to position [0, 0]
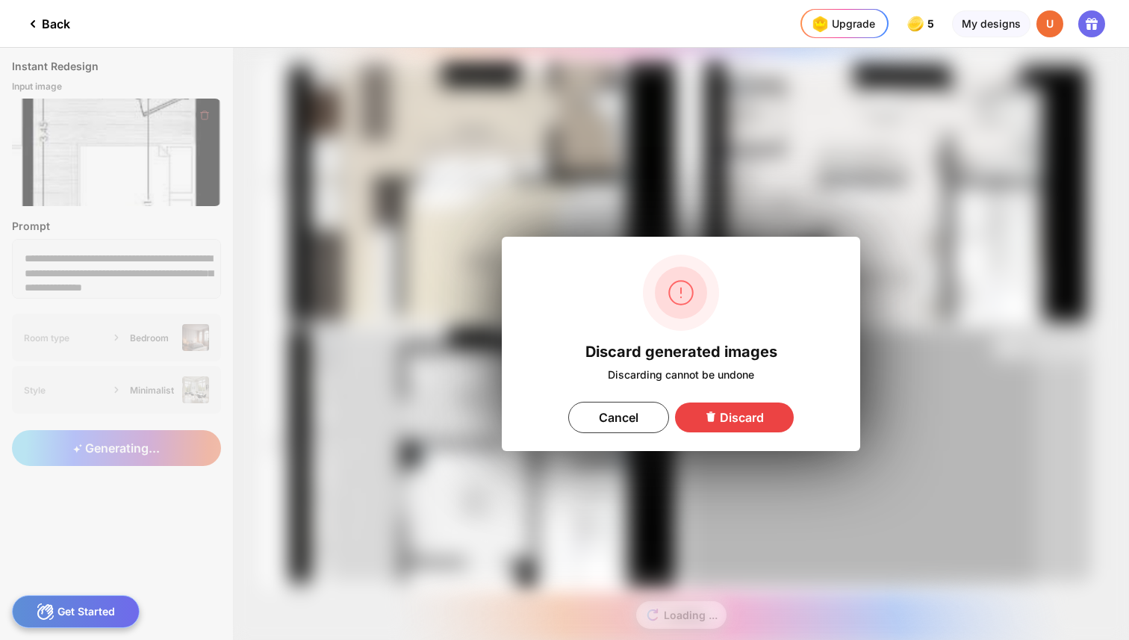
click at [708, 418] on icon at bounding box center [711, 417] width 9 height 10
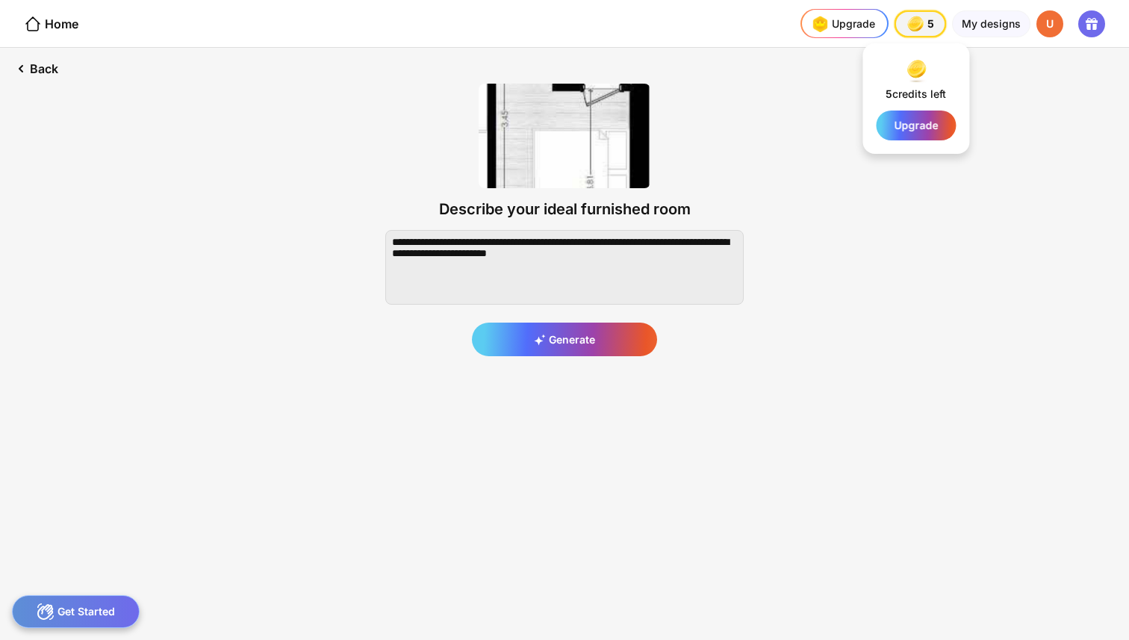
click at [905, 26] on div "5 5 5" at bounding box center [921, 23] width 52 height 27
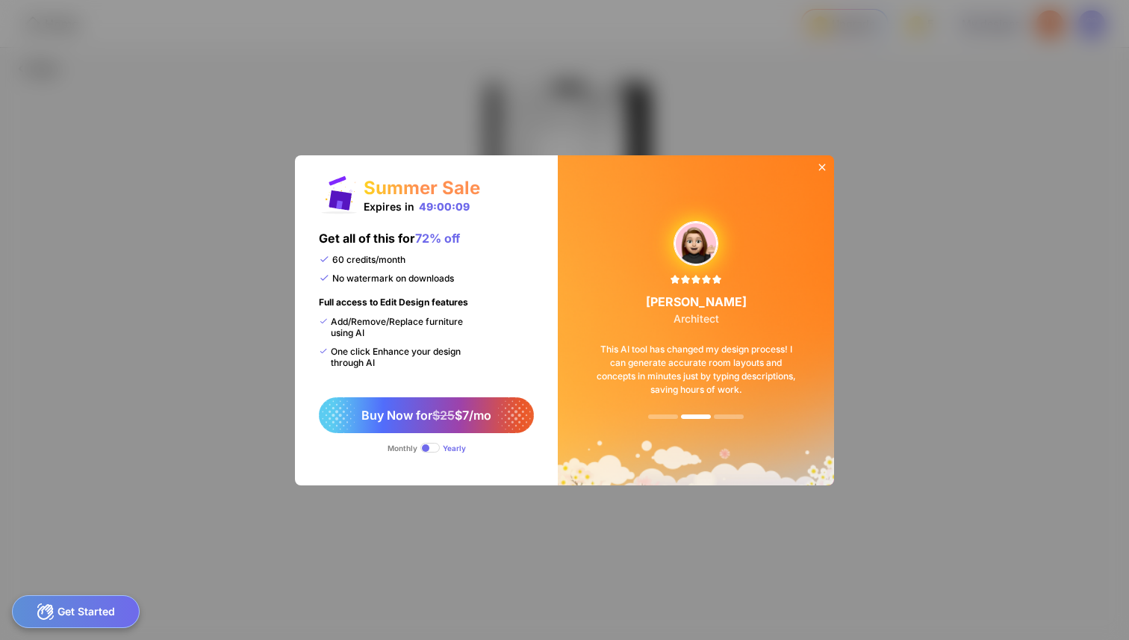
click at [895, 200] on div "Summer Sale Expires in 49:00:09 Get all of this for 72% off 60 credits/month No…" at bounding box center [564, 320] width 1129 height 640
click at [824, 170] on icon at bounding box center [822, 167] width 12 height 12
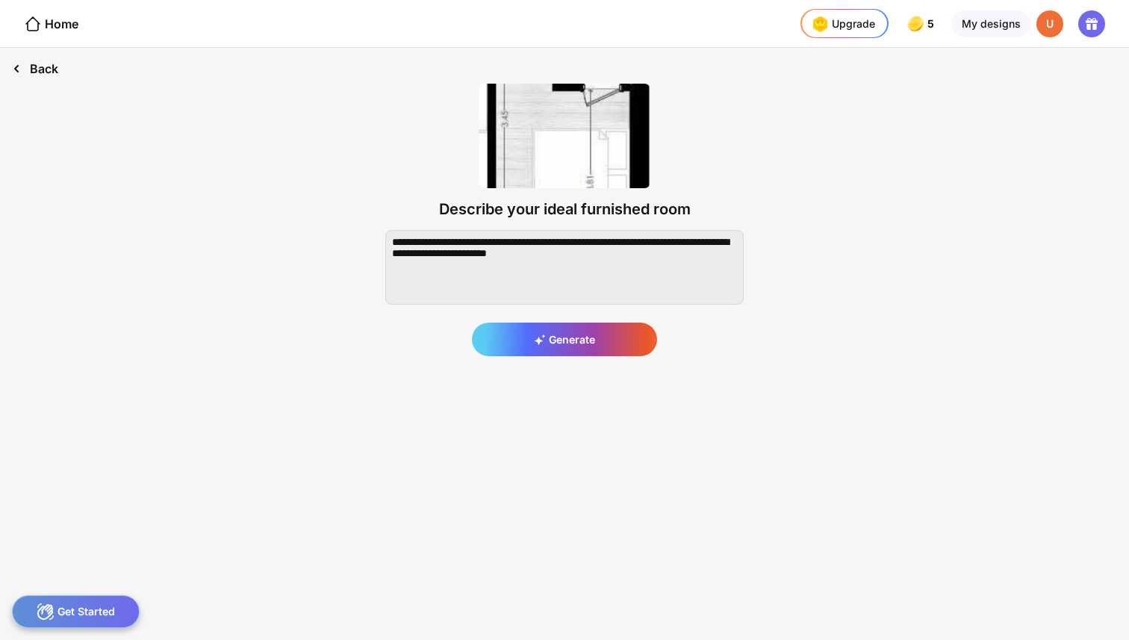
click at [25, 63] on icon at bounding box center [16, 69] width 18 height 18
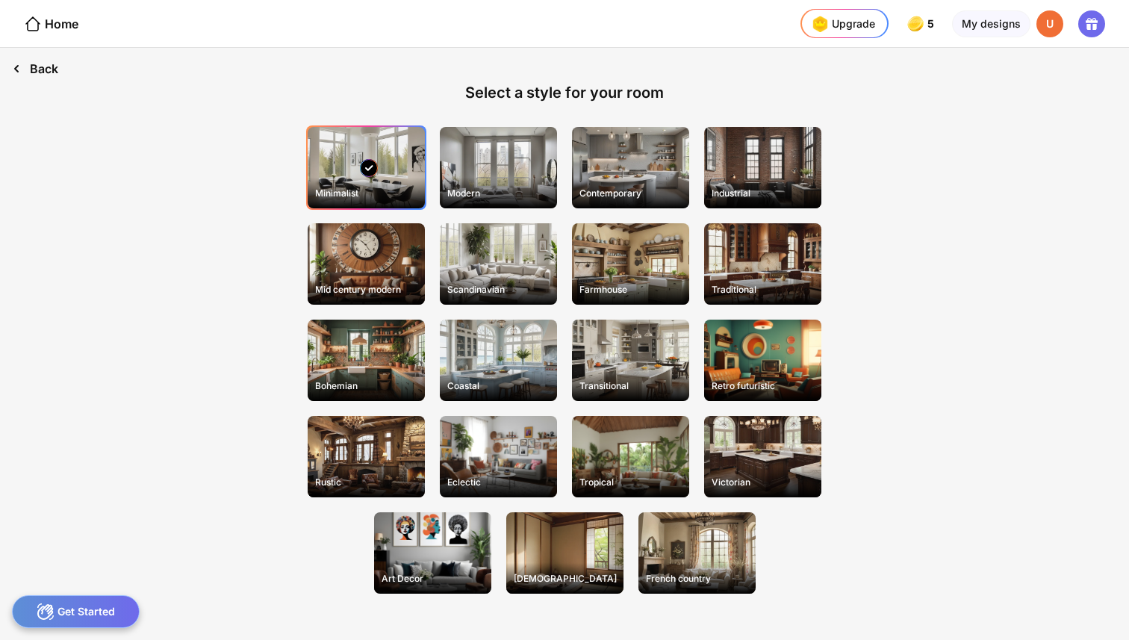
click at [12, 55] on div "Back" at bounding box center [35, 69] width 70 height 42
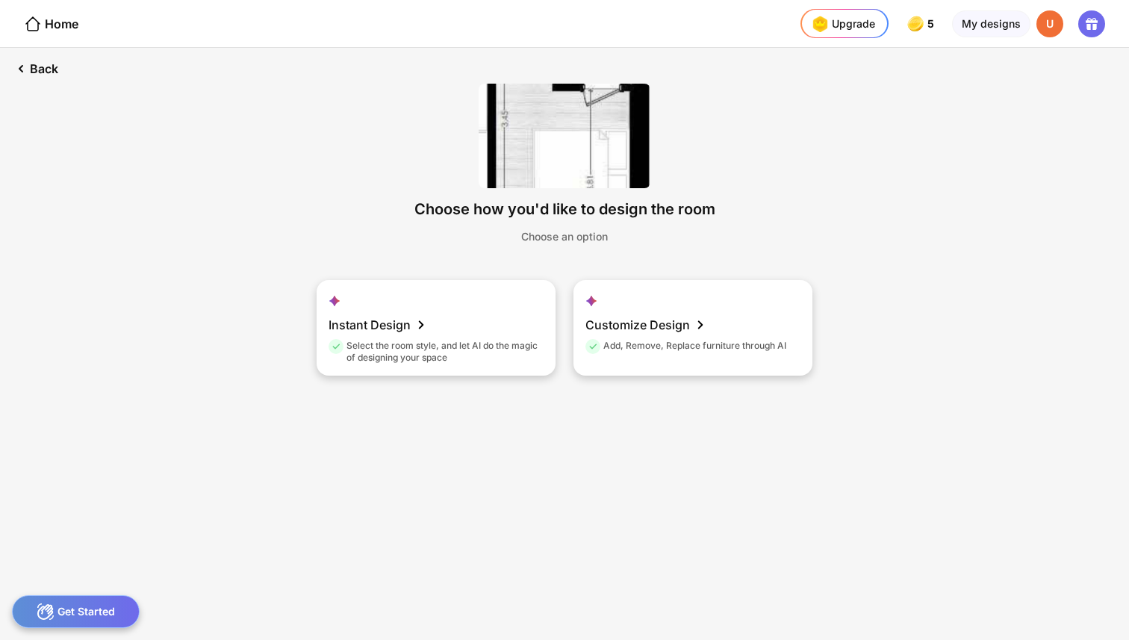
click at [560, 154] on img at bounding box center [565, 136] width 172 height 105
click at [556, 241] on div "Choose an option" at bounding box center [564, 236] width 87 height 13
click at [44, 75] on div "Back" at bounding box center [35, 69] width 70 height 42
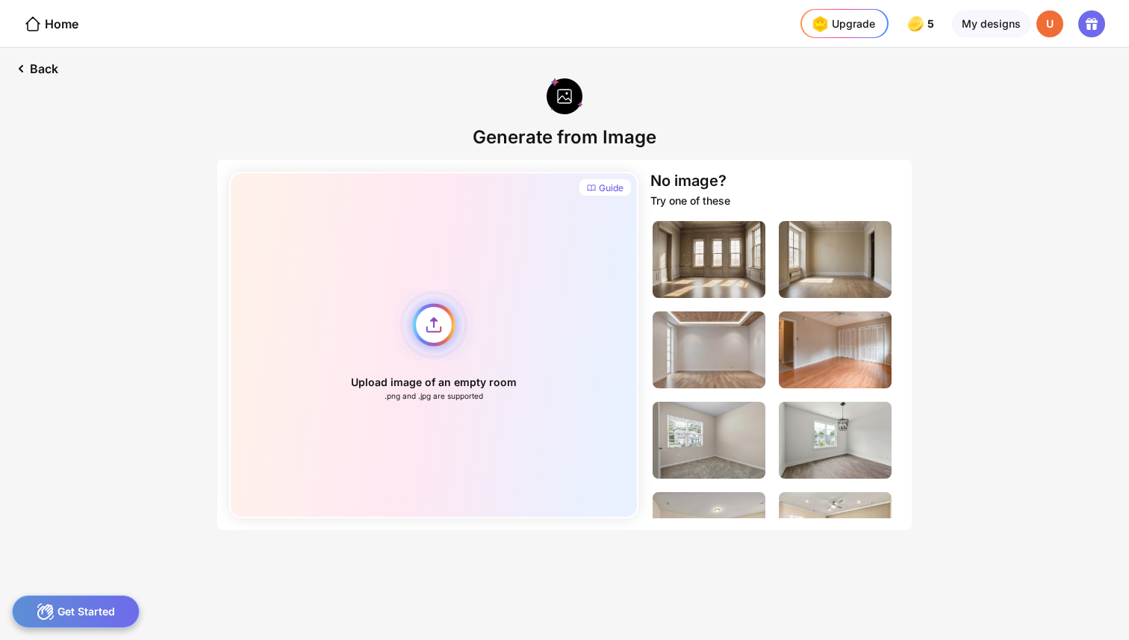
click at [429, 351] on div "Upload image of an empty room .png and .jpg are supported" at bounding box center [433, 345] width 409 height 347
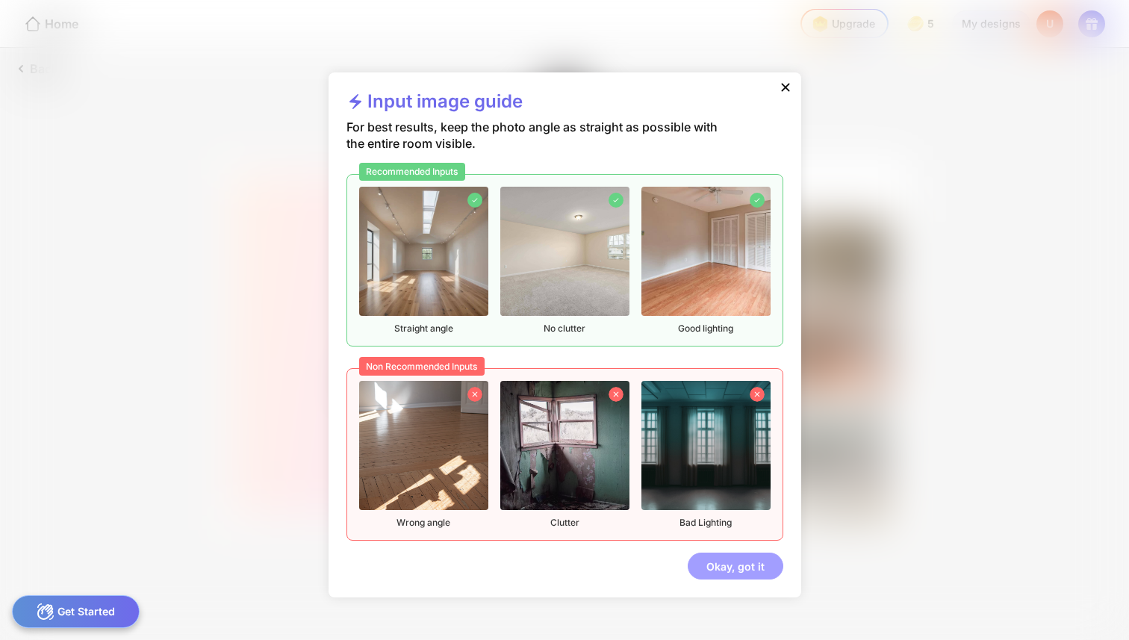
click at [736, 571] on div "Okay, got it" at bounding box center [736, 566] width 96 height 27
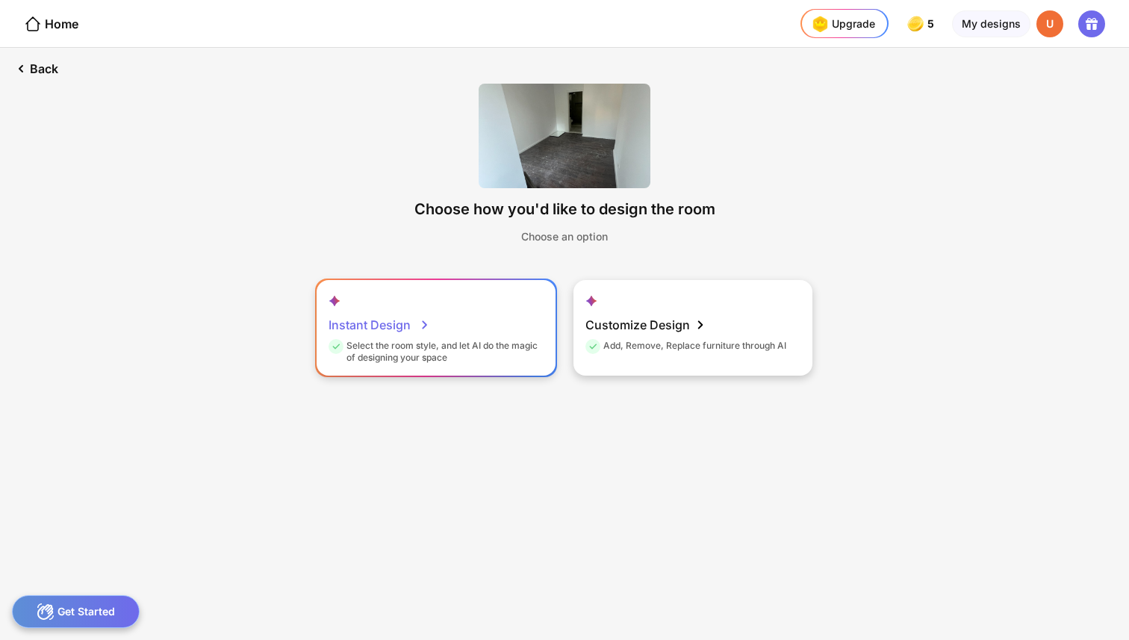
click at [503, 343] on div "Select the room style, and let AI do the magic of designing your space" at bounding box center [434, 352] width 211 height 24
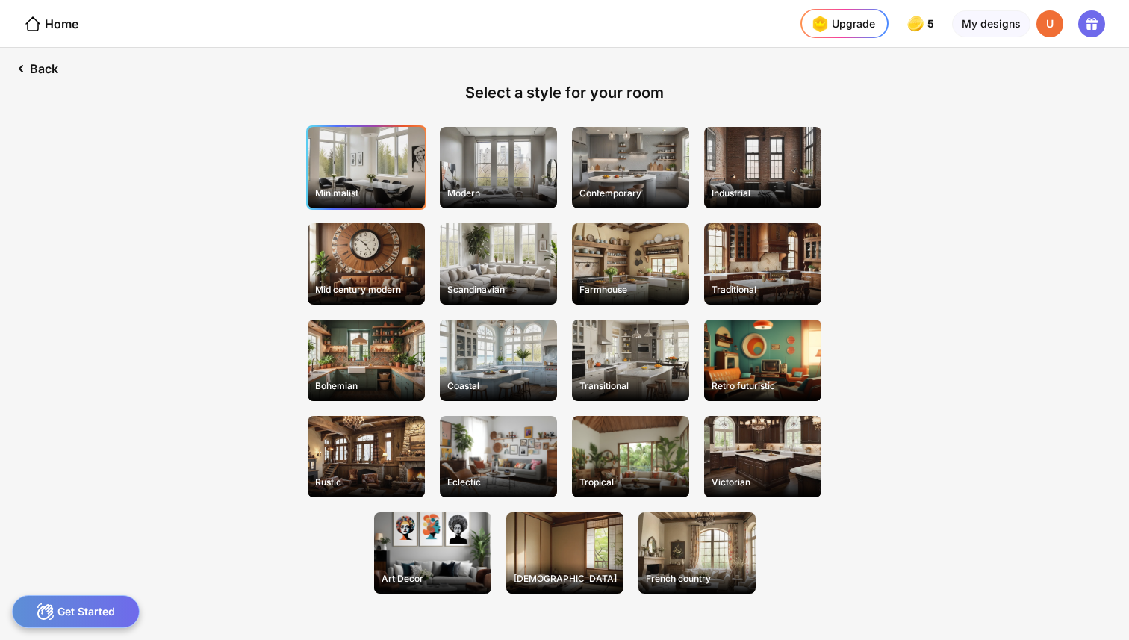
click at [351, 159] on div "Minimalist" at bounding box center [366, 167] width 117 height 81
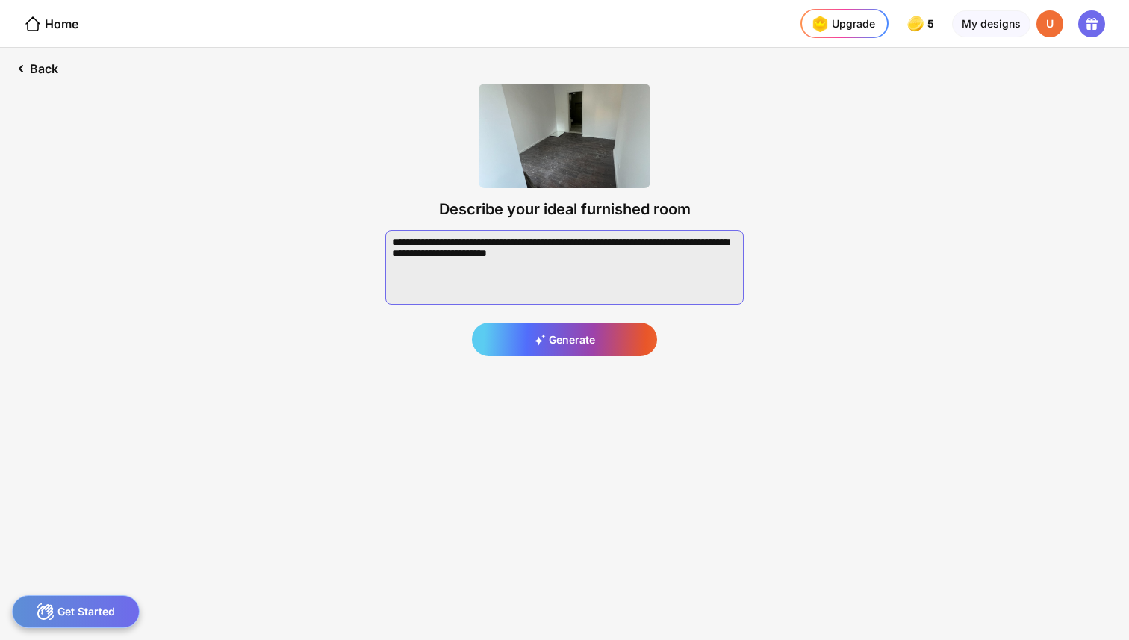
click at [621, 269] on textarea at bounding box center [564, 267] width 359 height 75
drag, startPoint x: 649, startPoint y: 266, endPoint x: 370, endPoint y: 220, distance: 282.3
click at [370, 220] on div "Describe your ideal furnished room Generate" at bounding box center [565, 220] width 406 height 320
click at [359, 367] on div "Back Describe your ideal furnished room Skip & Generate" at bounding box center [564, 344] width 1129 height 592
click at [481, 244] on textarea at bounding box center [564, 267] width 359 height 75
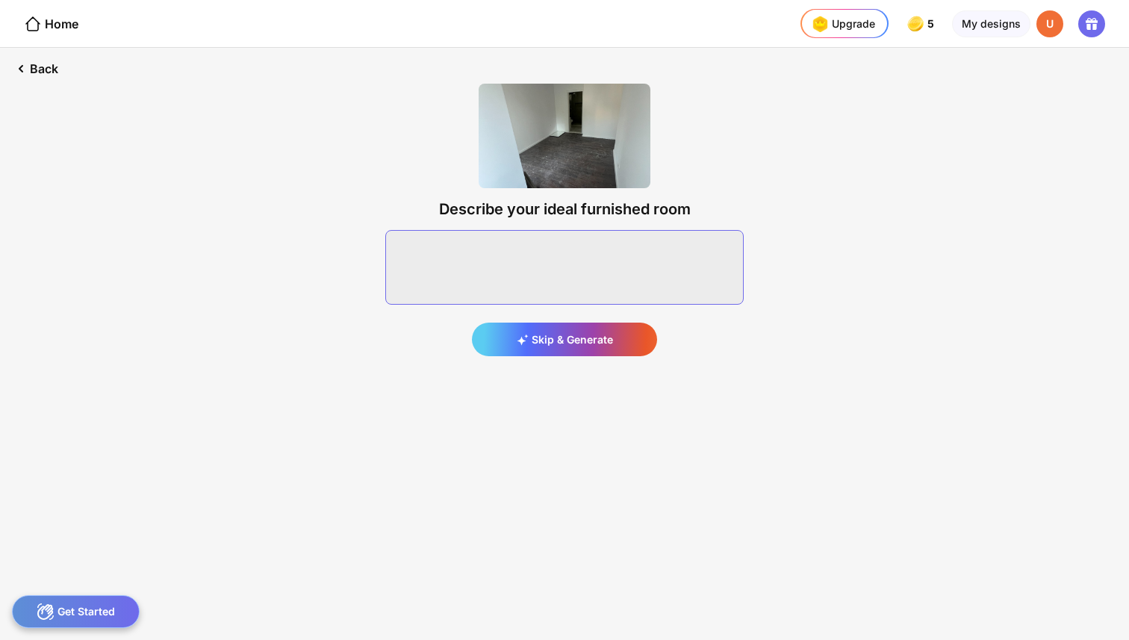
click at [481, 244] on textarea at bounding box center [564, 267] width 359 height 75
click at [398, 382] on div "Describe your ideal furnished room Skip & Generate" at bounding box center [565, 250] width 406 height 380
click at [394, 390] on div "Describe your ideal furnished room Skip & Generate" at bounding box center [565, 250] width 406 height 380
click at [474, 269] on textarea at bounding box center [564, 267] width 359 height 75
paste textarea "**********"
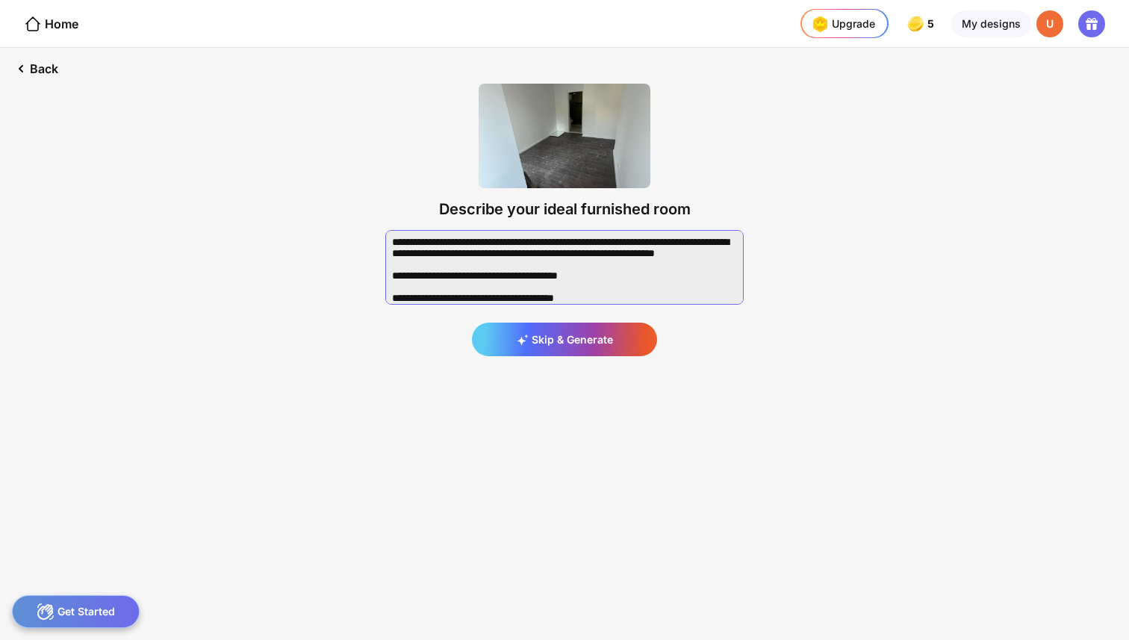
scroll to position [111, 0]
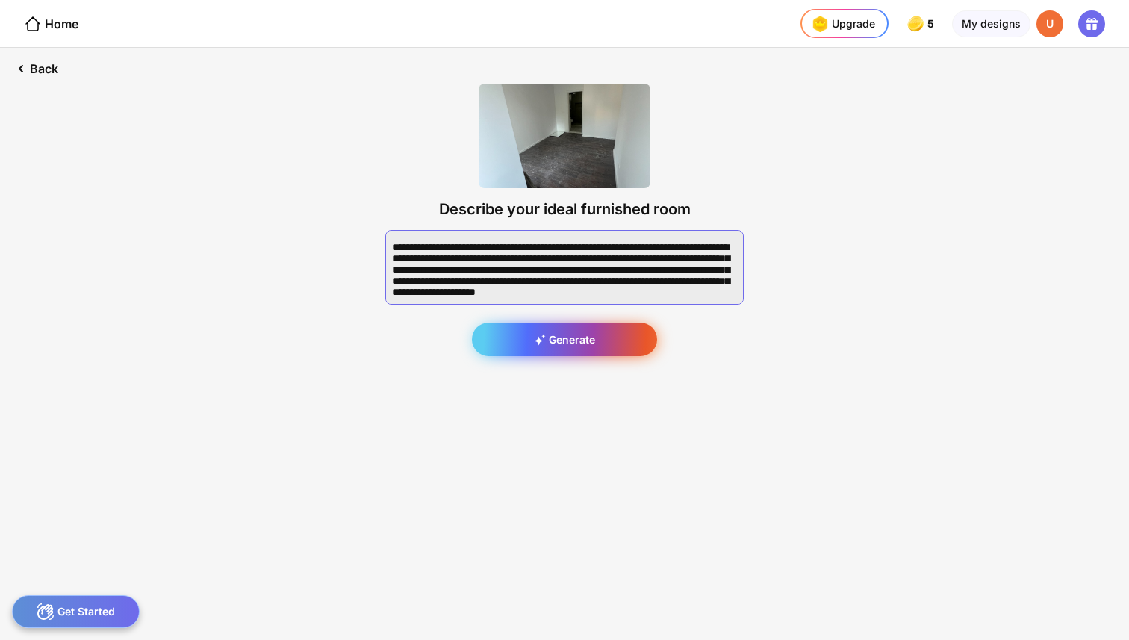
type textarea "**********"
click at [566, 342] on div "Generate" at bounding box center [564, 340] width 185 height 34
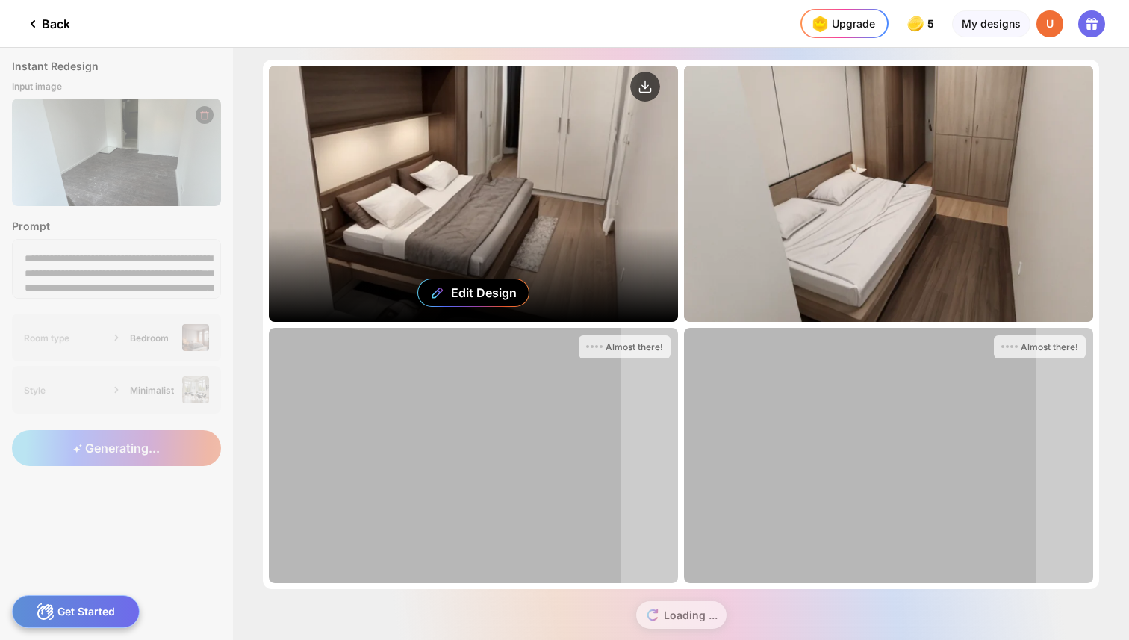
click at [464, 205] on div "Edit Design" at bounding box center [473, 194] width 409 height 256
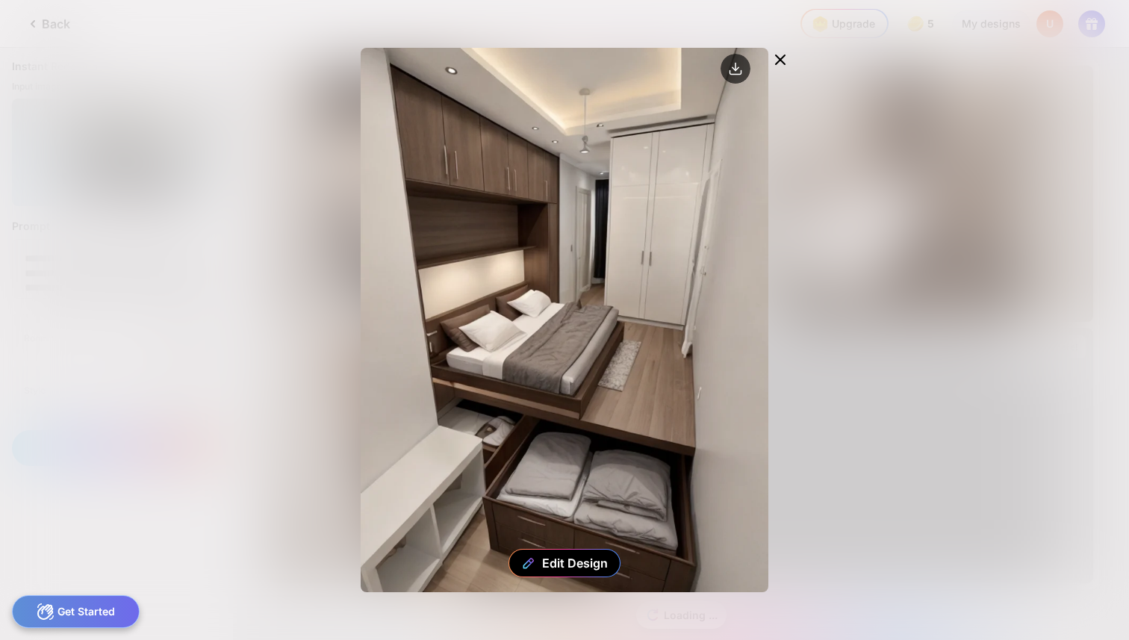
click at [780, 58] on icon at bounding box center [781, 60] width 18 height 18
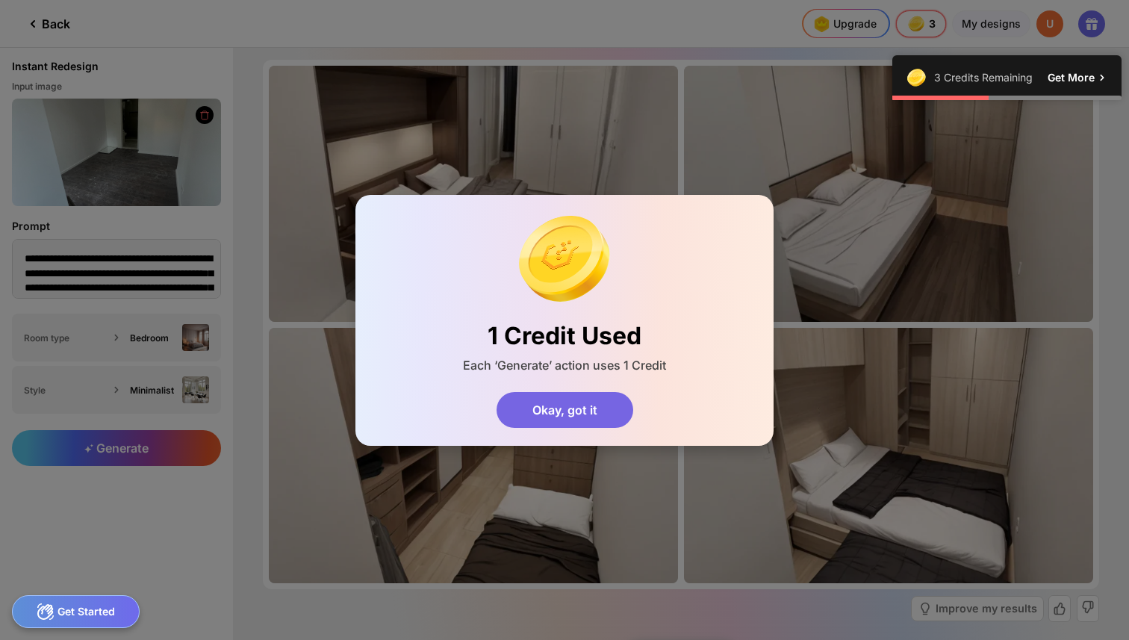
click at [580, 407] on div "Okay, got it" at bounding box center [565, 410] width 137 height 36
